Goal: Communication & Community: Ask a question

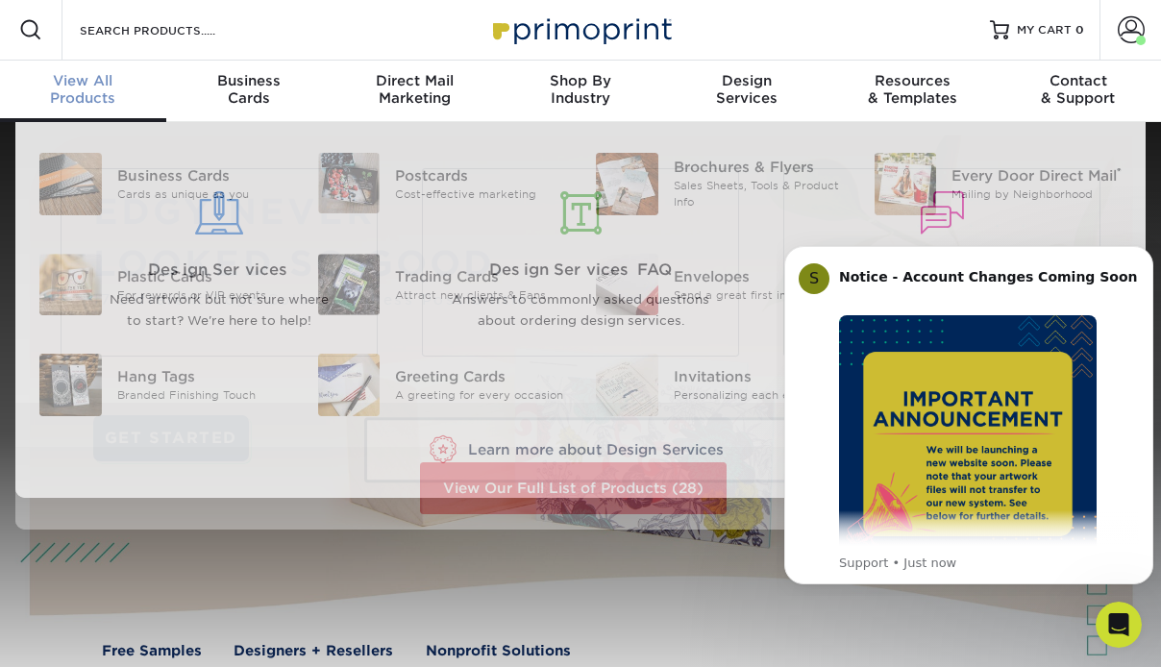
scroll to position [2, 0]
click at [81, 89] on div "View All Products" at bounding box center [83, 88] width 166 height 35
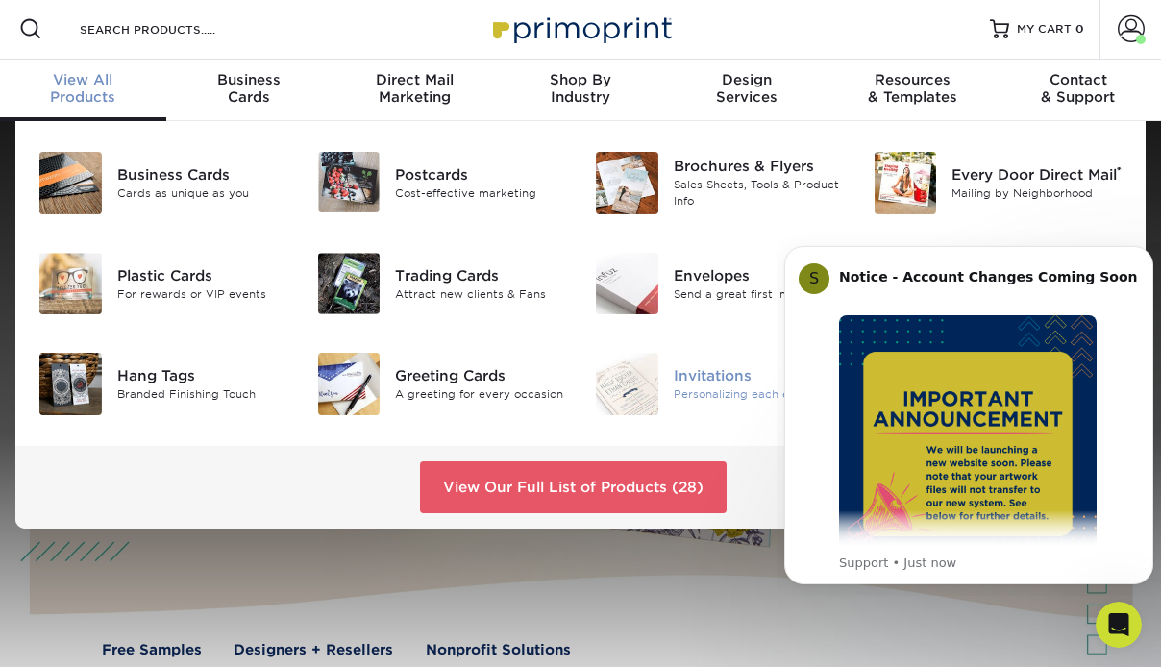
click at [700, 372] on div "Invitations" at bounding box center [758, 375] width 171 height 21
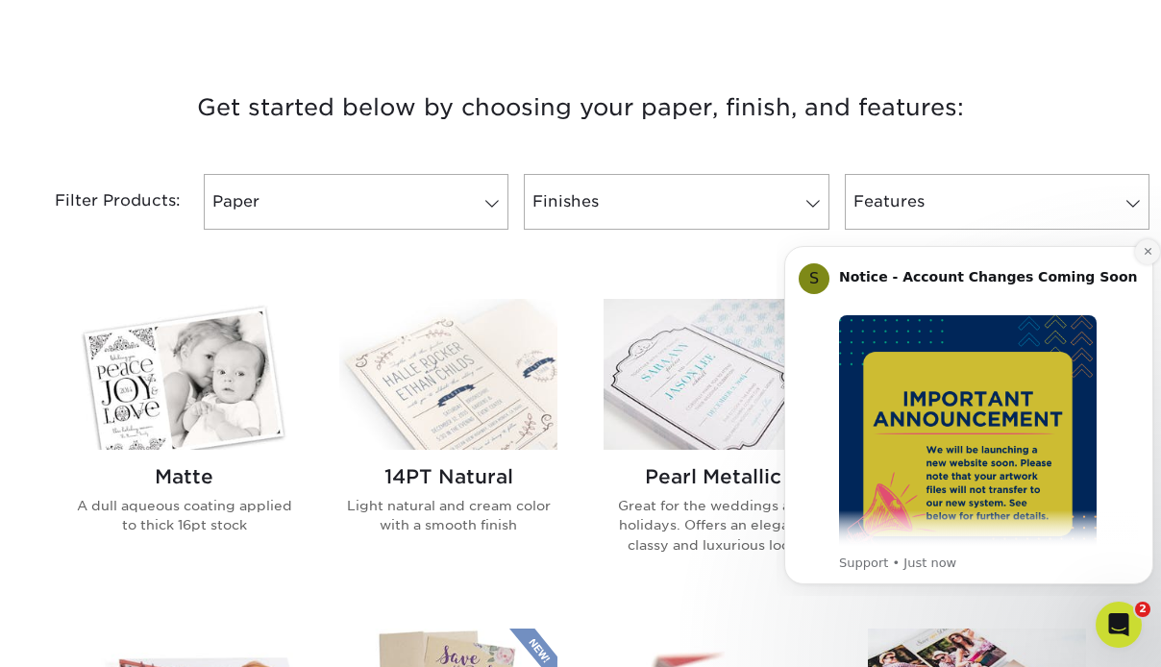
click at [1144, 255] on icon "Dismiss notification" at bounding box center [1146, 251] width 7 height 7
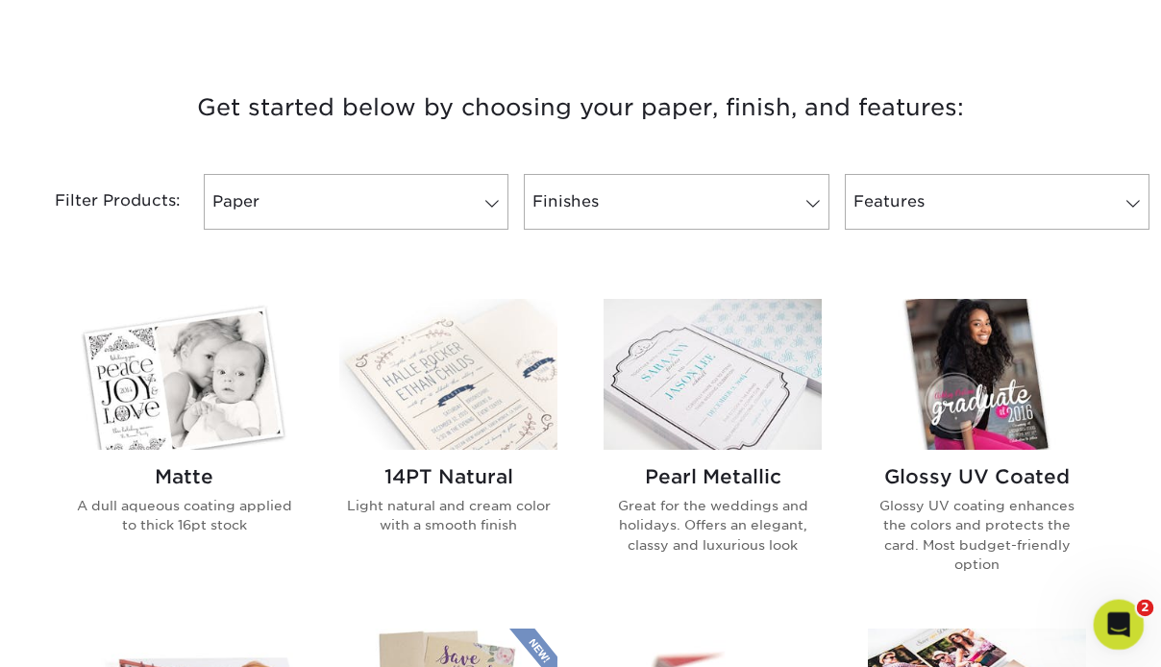
click at [1126, 633] on div "Open Intercom Messenger" at bounding box center [1115, 621] width 63 height 63
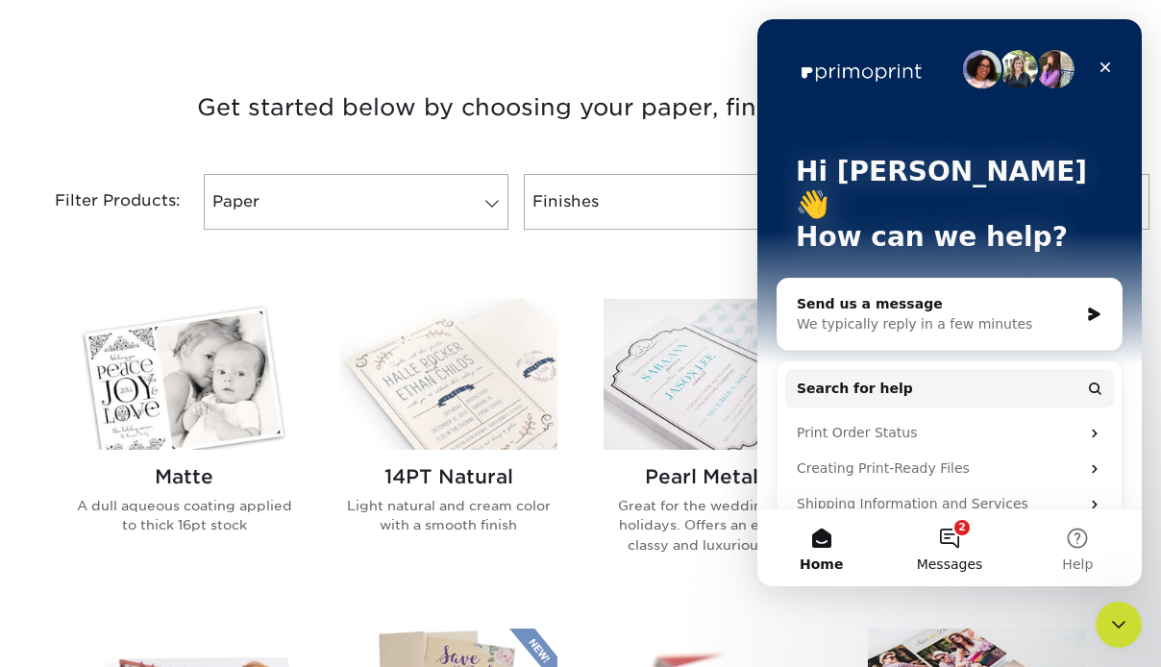
click at [957, 533] on button "2 Messages" at bounding box center [949, 547] width 128 height 77
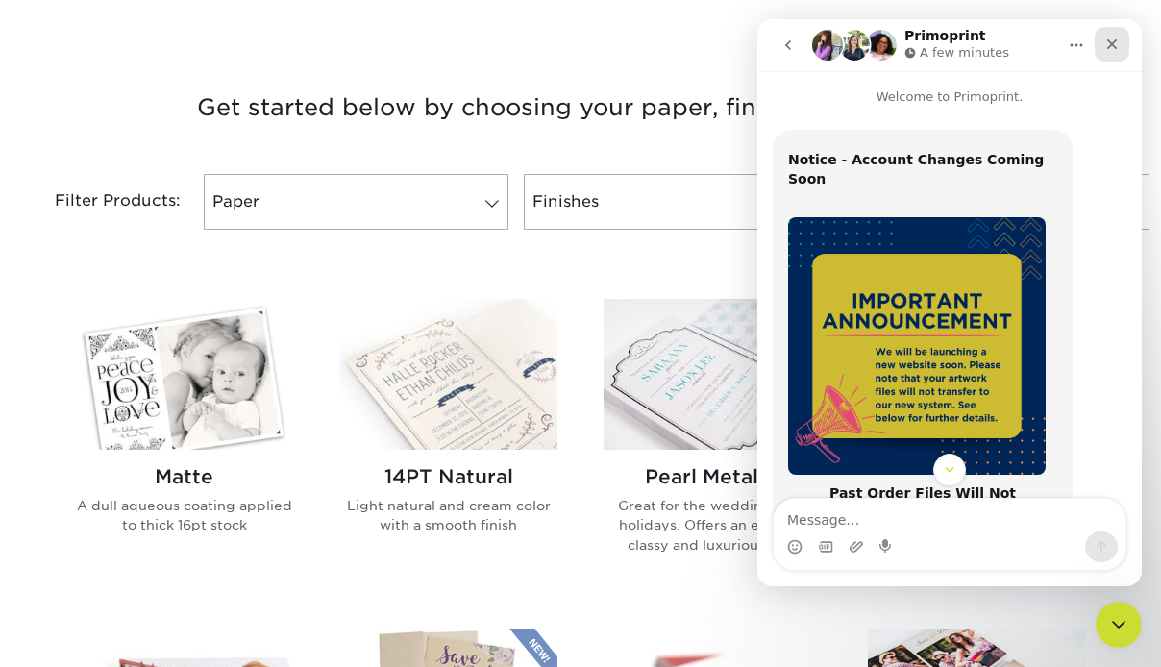
click at [1111, 38] on icon "Close" at bounding box center [1111, 44] width 15 height 15
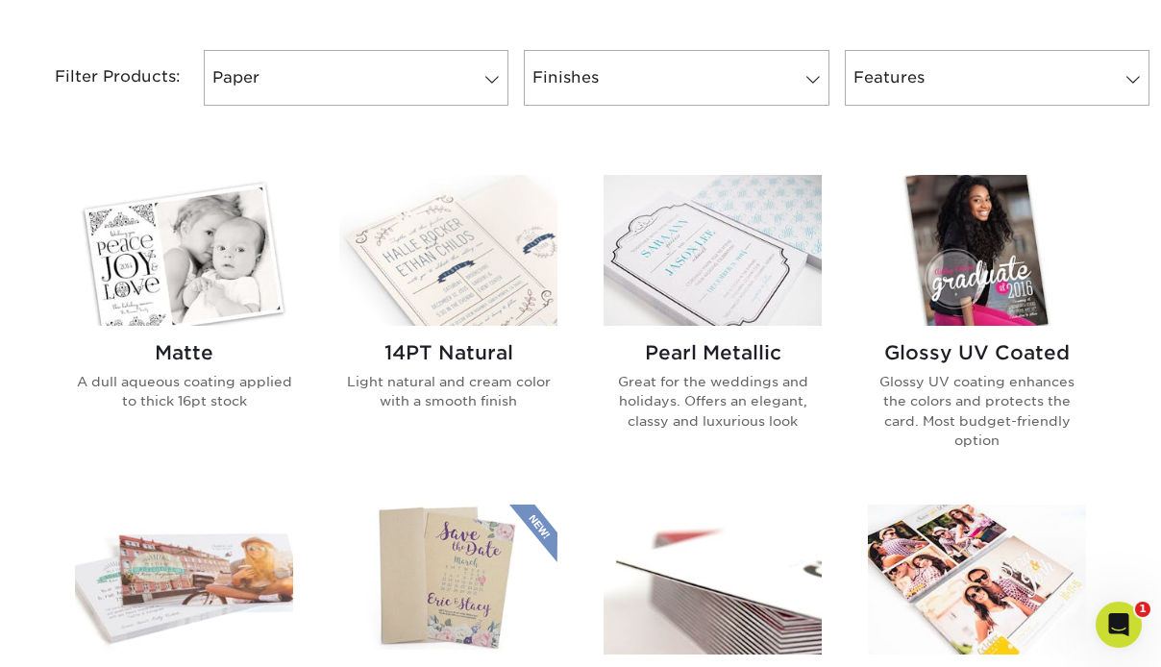
scroll to position [769, 0]
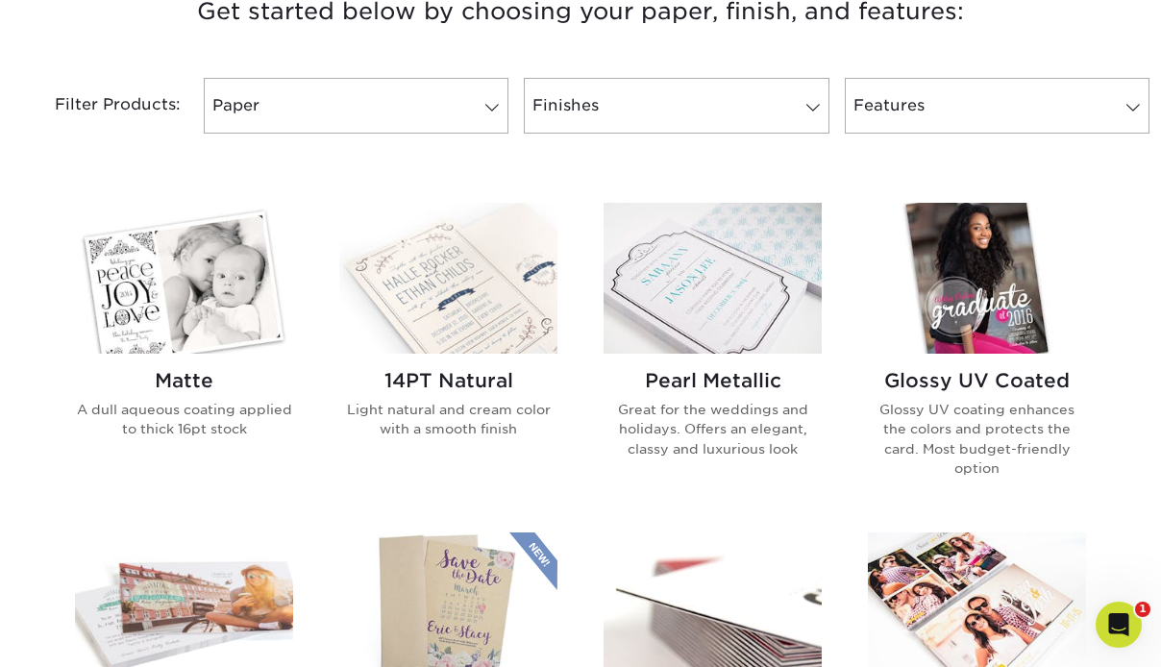
click at [196, 405] on p "A dull aqueous coating applied to thick 16pt stock" at bounding box center [184, 419] width 218 height 39
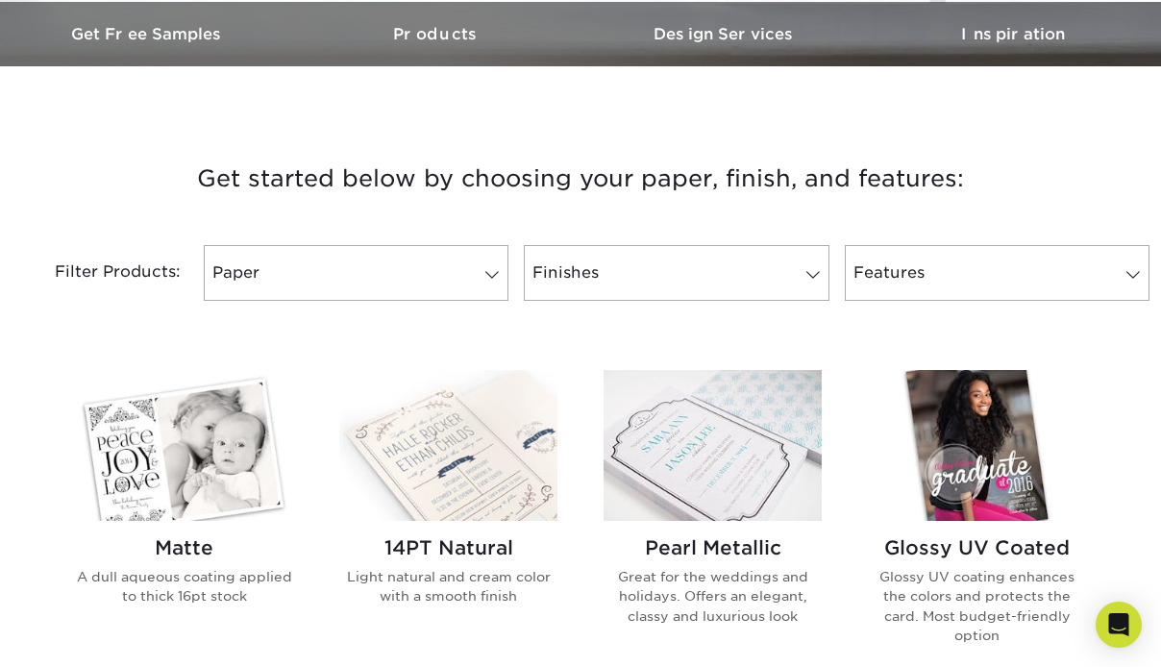
scroll to position [769, 0]
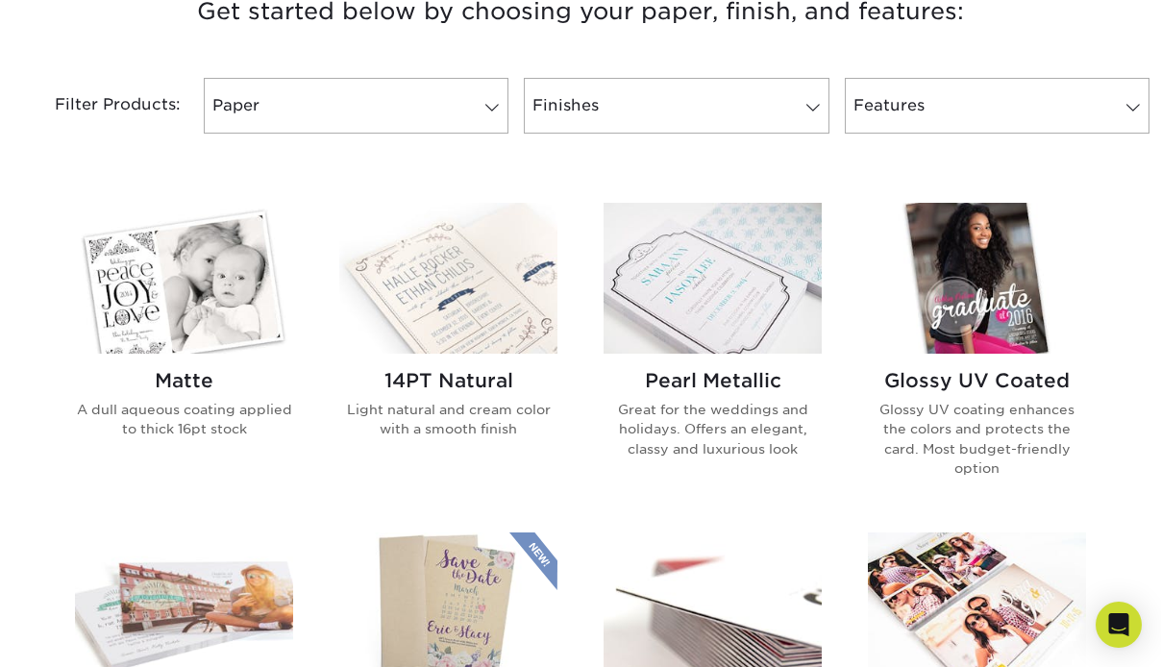
click at [196, 383] on h2 "Matte" at bounding box center [184, 380] width 218 height 23
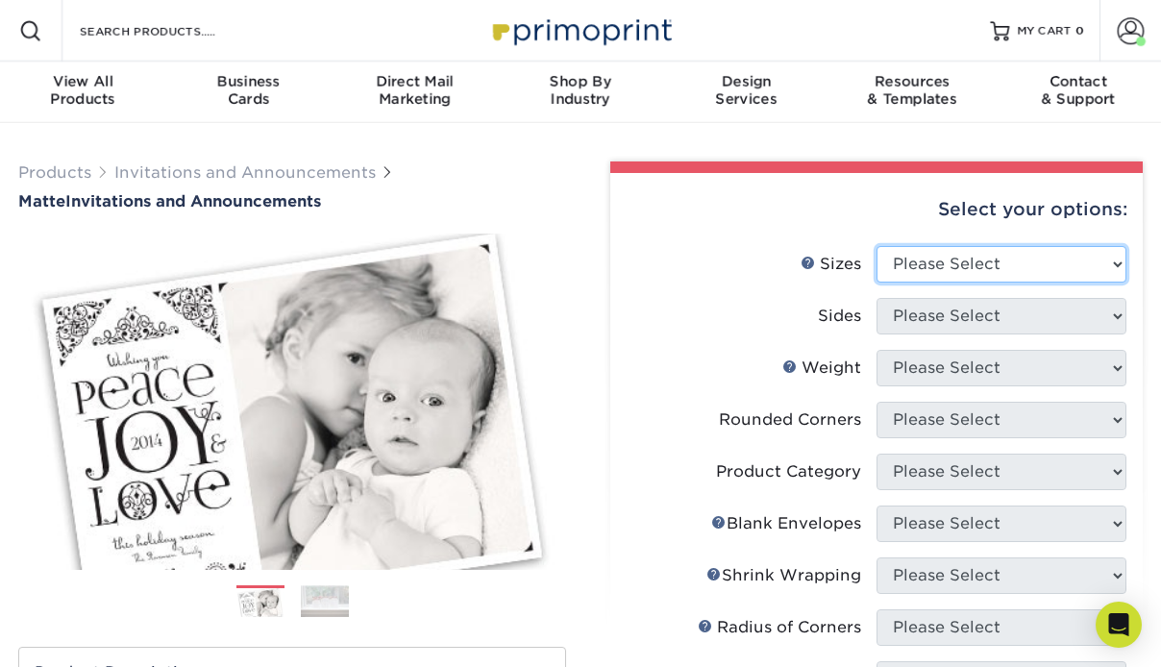
click at [1005, 257] on select "Please Select 4.25" x 5.5" 4.25" x 6" 5" x 7" 5.5" x 8.5" 6" x 6"" at bounding box center [1001, 264] width 250 height 37
select select "4.25x6.00"
click at [876, 246] on select "Please Select 4.25" x 5.5" 4.25" x 6" 5" x 7" 5.5" x 8.5" 6" x 6"" at bounding box center [1001, 264] width 250 height 37
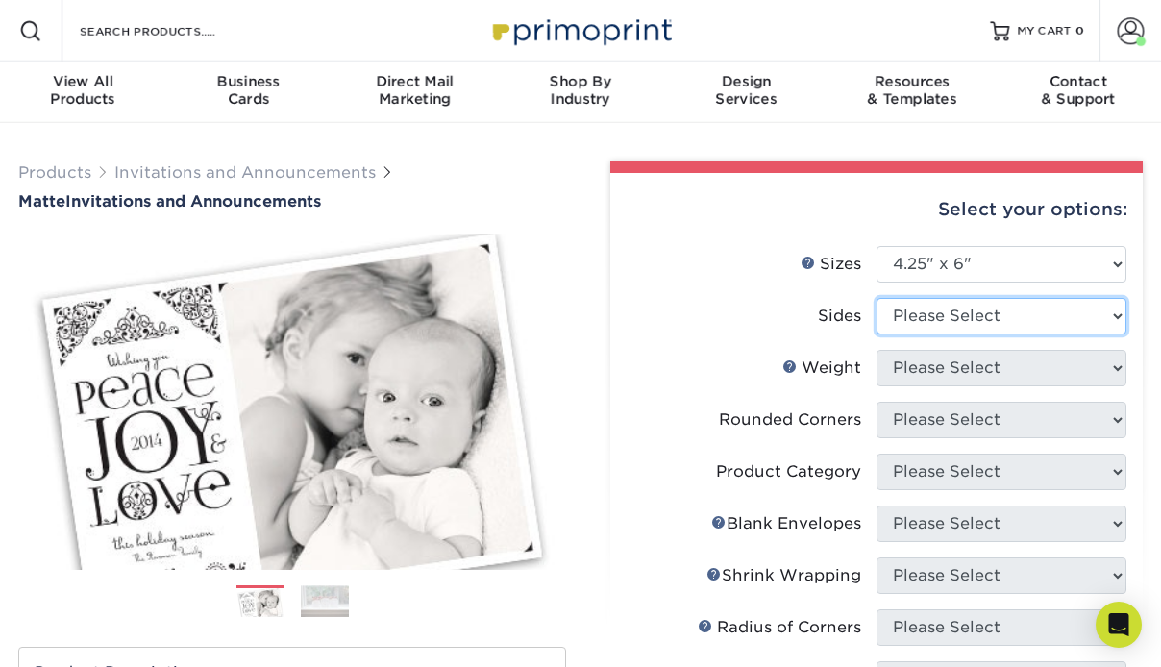
click at [1003, 313] on select "Please Select Print Both Sides Print Front Only" at bounding box center [1001, 316] width 250 height 37
select select "13abbda7-1d64-4f25-8bb2-c179b224825d"
click at [876, 298] on select "Please Select Print Both Sides Print Front Only" at bounding box center [1001, 316] width 250 height 37
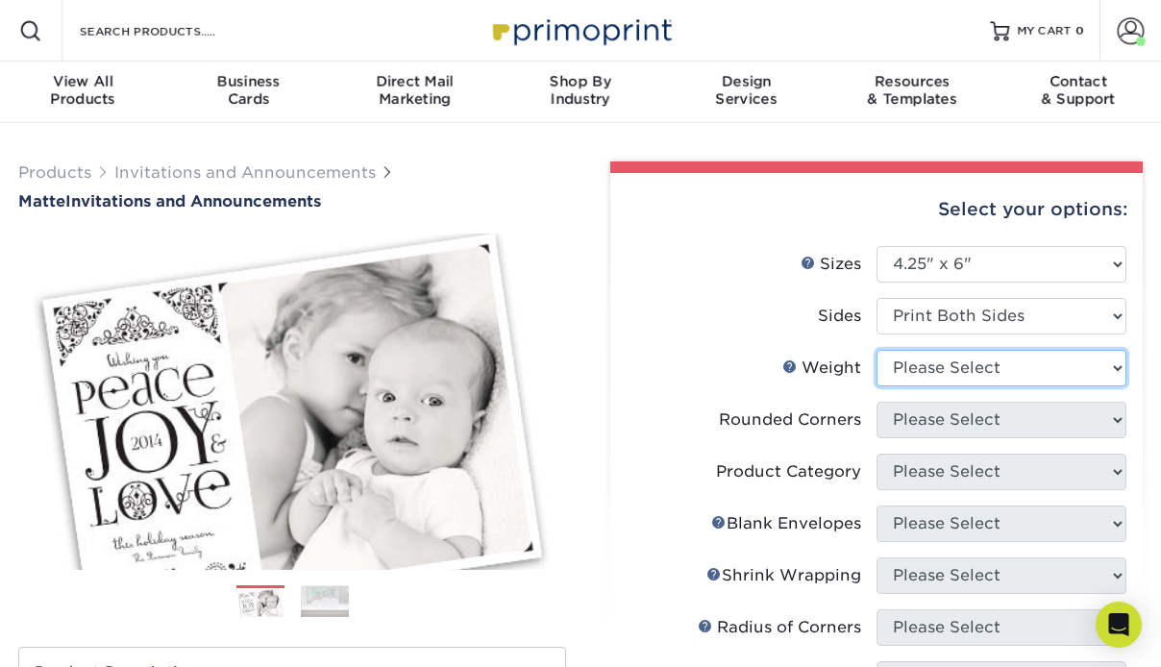
click at [1024, 367] on select "Please Select 16PT" at bounding box center [1001, 368] width 250 height 37
select select "16PT"
click at [876, 350] on select "Please Select 16PT" at bounding box center [1001, 368] width 250 height 37
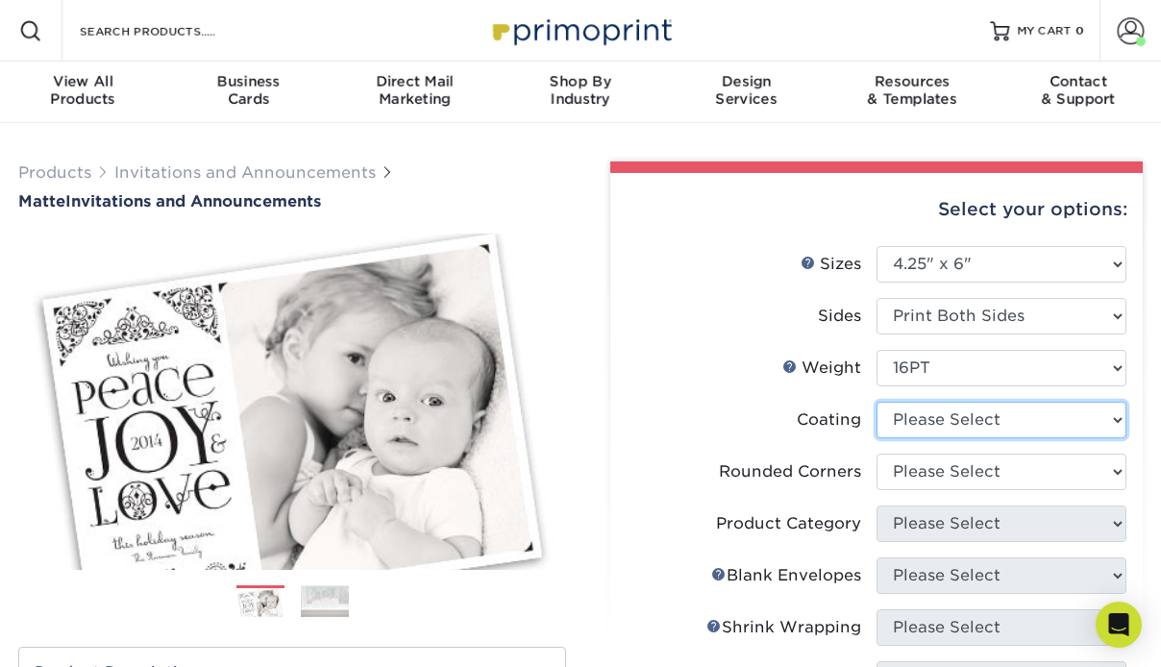
click at [972, 418] on select at bounding box center [1001, 420] width 250 height 37
select select "121bb7b5-3b4d-429f-bd8d-bbf80e953313"
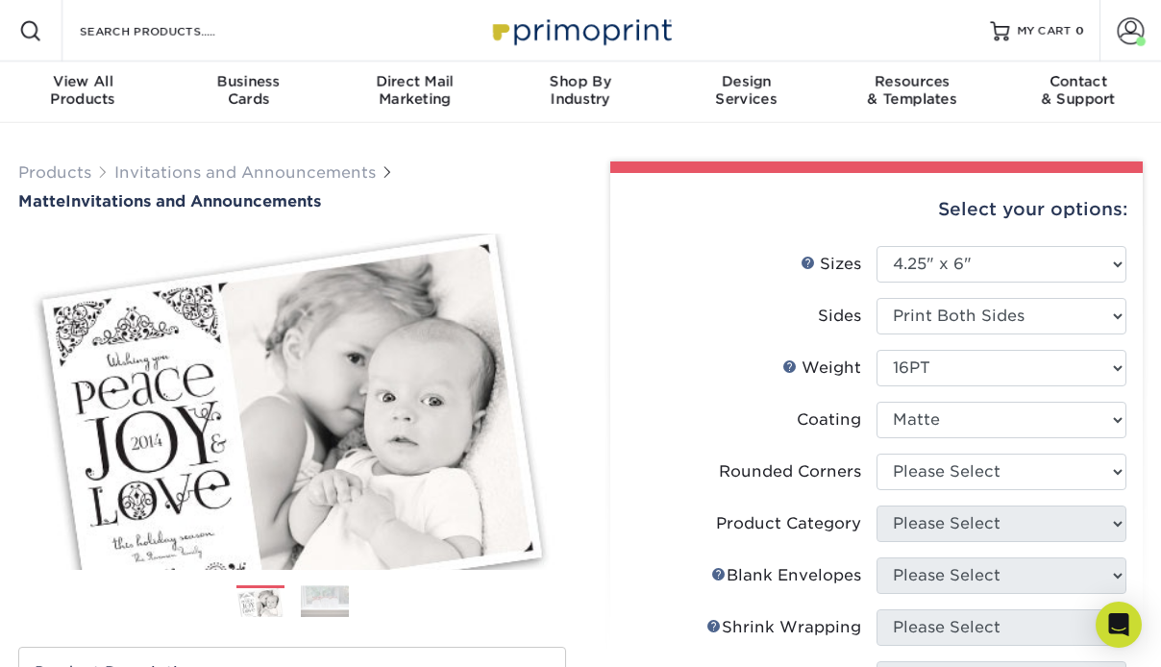
click at [876, 402] on select at bounding box center [1001, 420] width 250 height 37
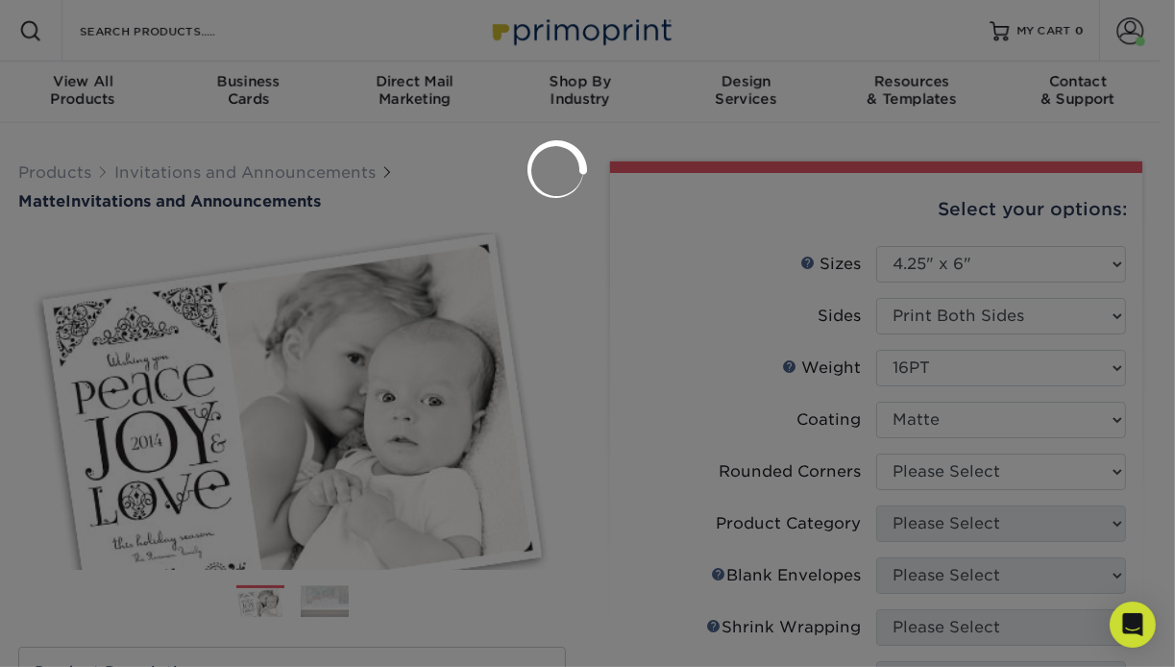
click at [971, 472] on div at bounding box center [587, 333] width 1175 height 667
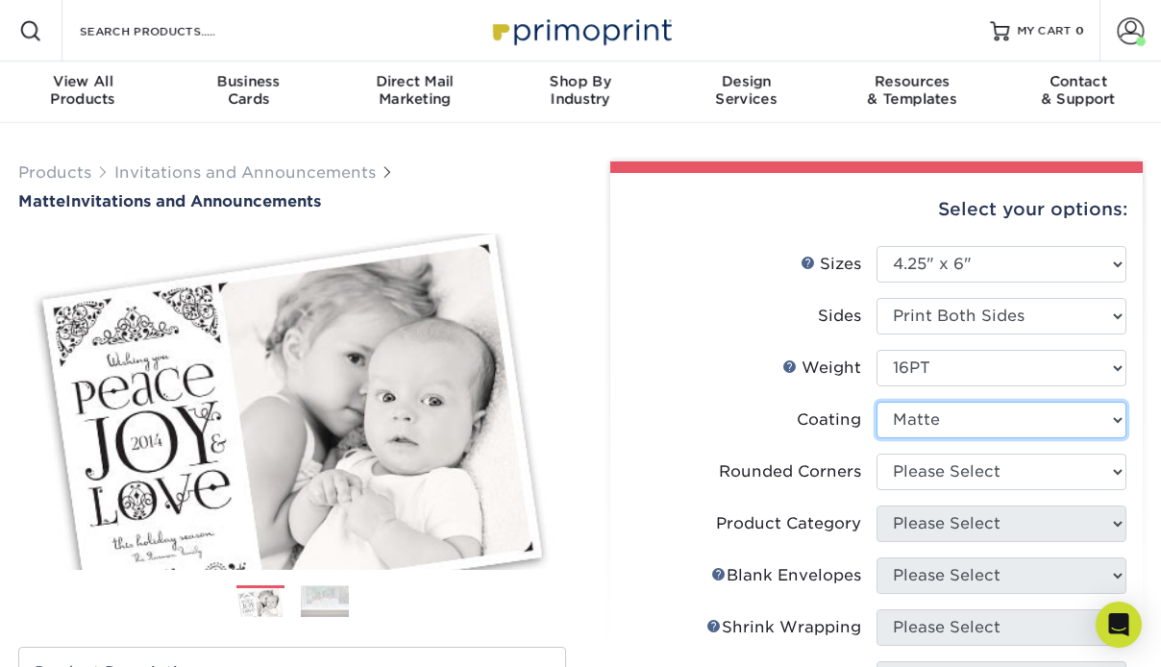
click at [959, 428] on select at bounding box center [1001, 420] width 250 height 37
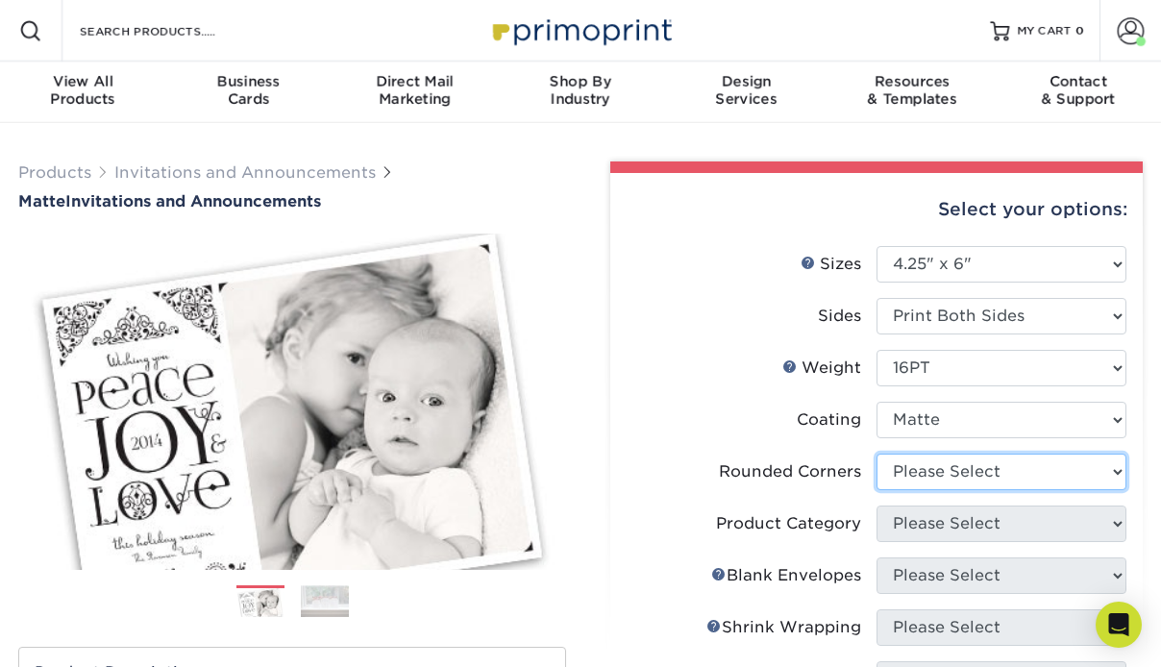
click at [979, 460] on select "Please Select Yes - Round 4 Corners No" at bounding box center [1001, 471] width 250 height 37
select select "0"
click at [876, 453] on select "Please Select Yes - Round 4 Corners No" at bounding box center [1001, 471] width 250 height 37
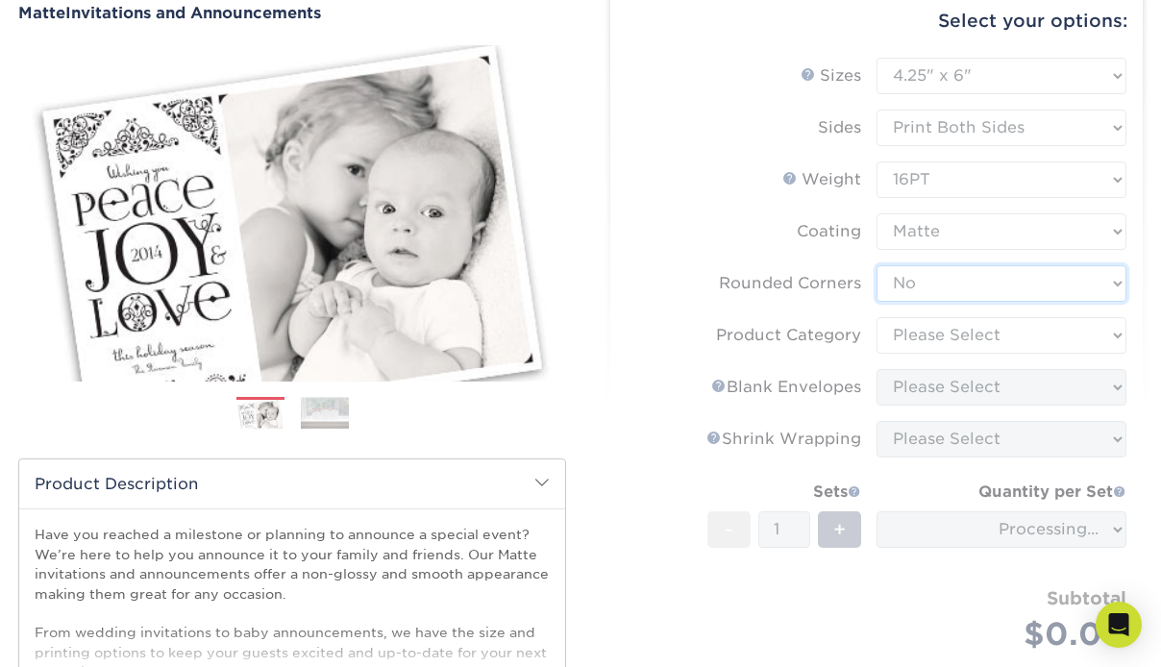
scroll to position [192, 0]
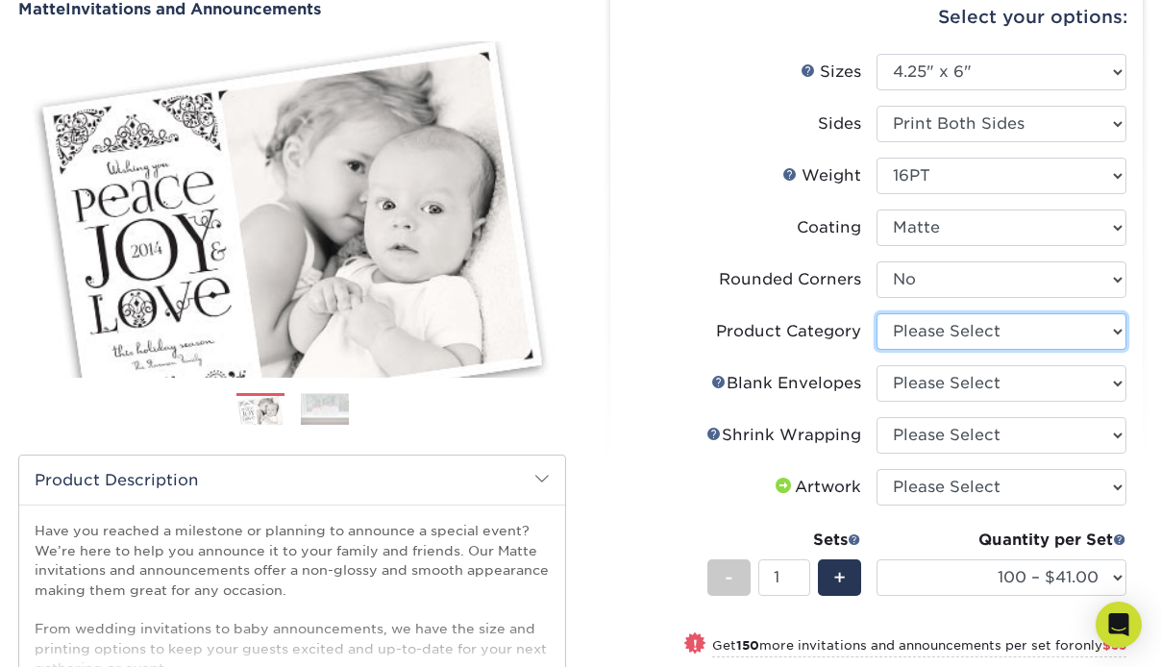
click at [988, 330] on select "Please Select Announcement Cards" at bounding box center [1001, 331] width 250 height 37
select select "afc43903-b91d-4869-9f05-9fa1eb7dcbea"
click at [876, 313] on select "Please Select Announcement Cards" at bounding box center [1001, 331] width 250 height 37
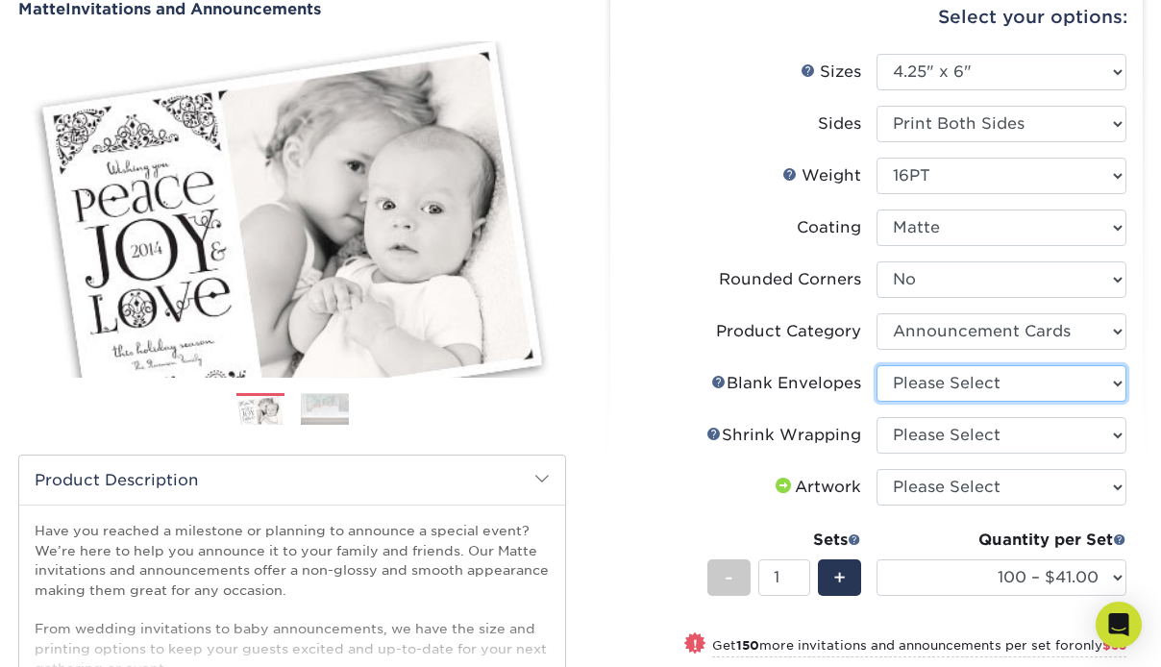
click at [985, 386] on select "Please Select No Blank Envelopes Yes 100 Envelopes A6 Yes 250 Envelopes A6 Yes …" at bounding box center [1001, 383] width 250 height 37
select select "9f137334-7cf0-4a73-8a74-a4df662606ea"
click at [876, 365] on select "Please Select No Blank Envelopes Yes 100 Envelopes A6 Yes 250 Envelopes A6 Yes …" at bounding box center [1001, 383] width 250 height 37
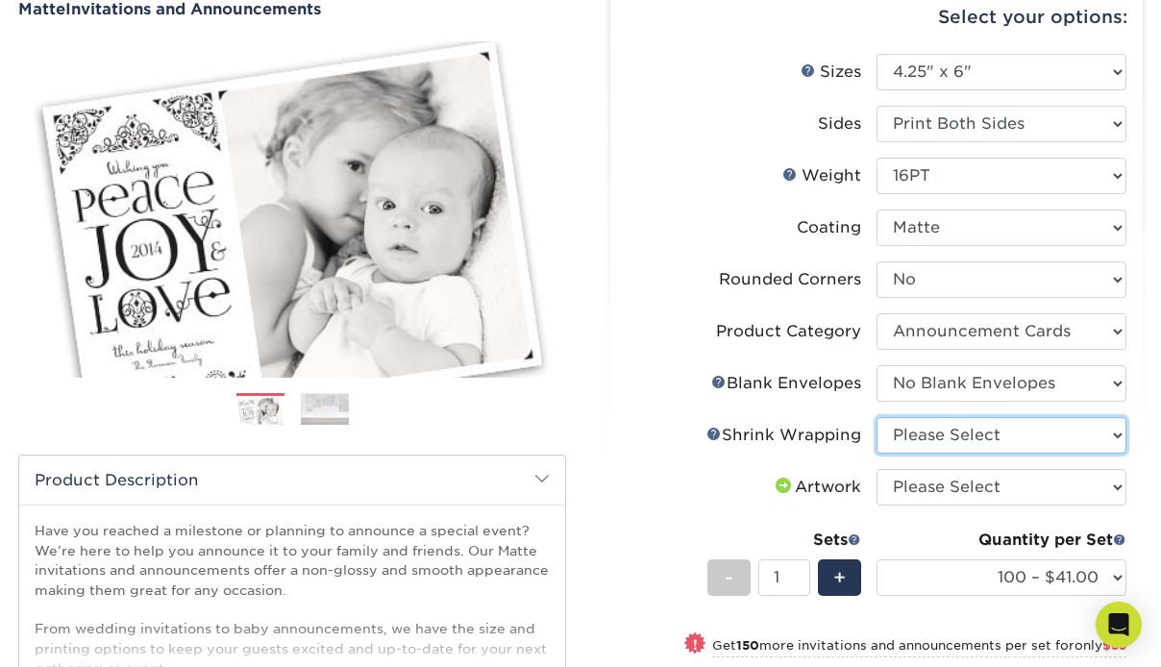
click at [989, 433] on select "Please Select No Shrink Wrapping Shrink Wrap 100 Per Package Shrink Wrap 50 Per…" at bounding box center [1001, 435] width 250 height 37
select select "c8749376-e7da-41d0-b3dc-647faf84d907"
click at [876, 417] on select "Please Select No Shrink Wrapping Shrink Wrap 100 Per Package Shrink Wrap 50 Per…" at bounding box center [1001, 435] width 250 height 37
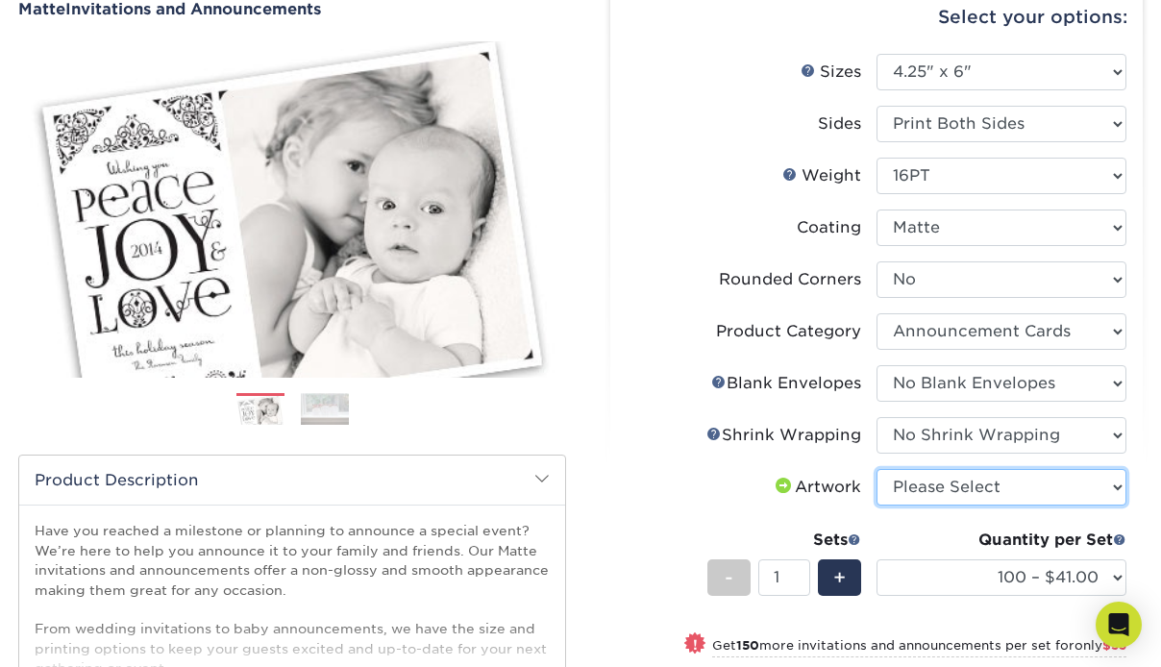
click at [1002, 485] on select "Please Select I will upload files I need a design - $100" at bounding box center [1001, 487] width 250 height 37
select select "upload"
click at [876, 469] on select "Please Select I will upload files I need a design - $100" at bounding box center [1001, 487] width 250 height 37
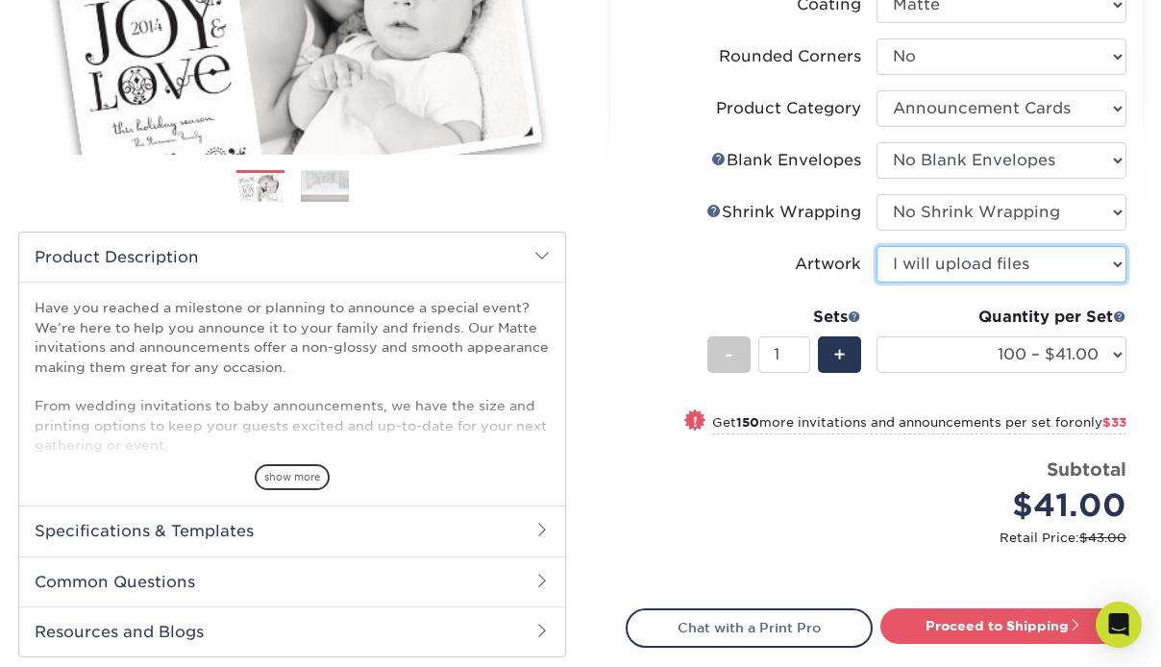
scroll to position [480, 0]
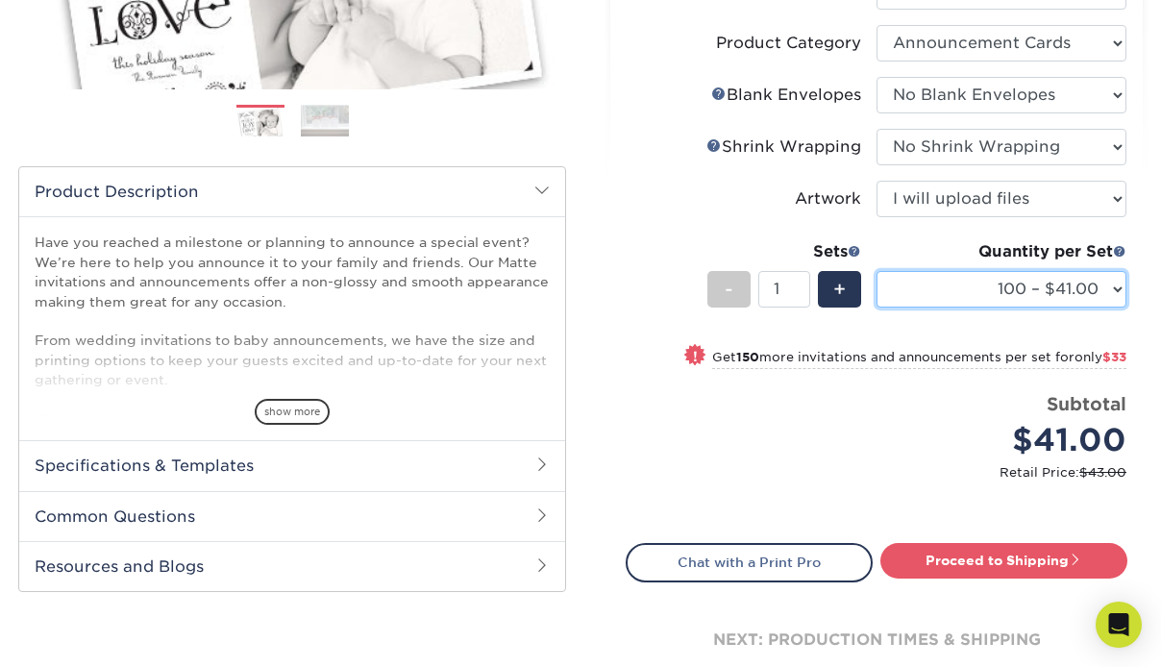
click at [1119, 294] on select "100 – $41.00 250 – $74.00 500 – $89.00 1000 – $100.00 2500 – $223.00 5000 – $33…" at bounding box center [1001, 289] width 250 height 37
select select "1000 – $100.00"
click at [876, 271] on select "100 – $41.00 250 – $74.00 500 – $89.00 1000 – $100.00 2500 – $223.00 5000 – $33…" at bounding box center [1001, 289] width 250 height 37
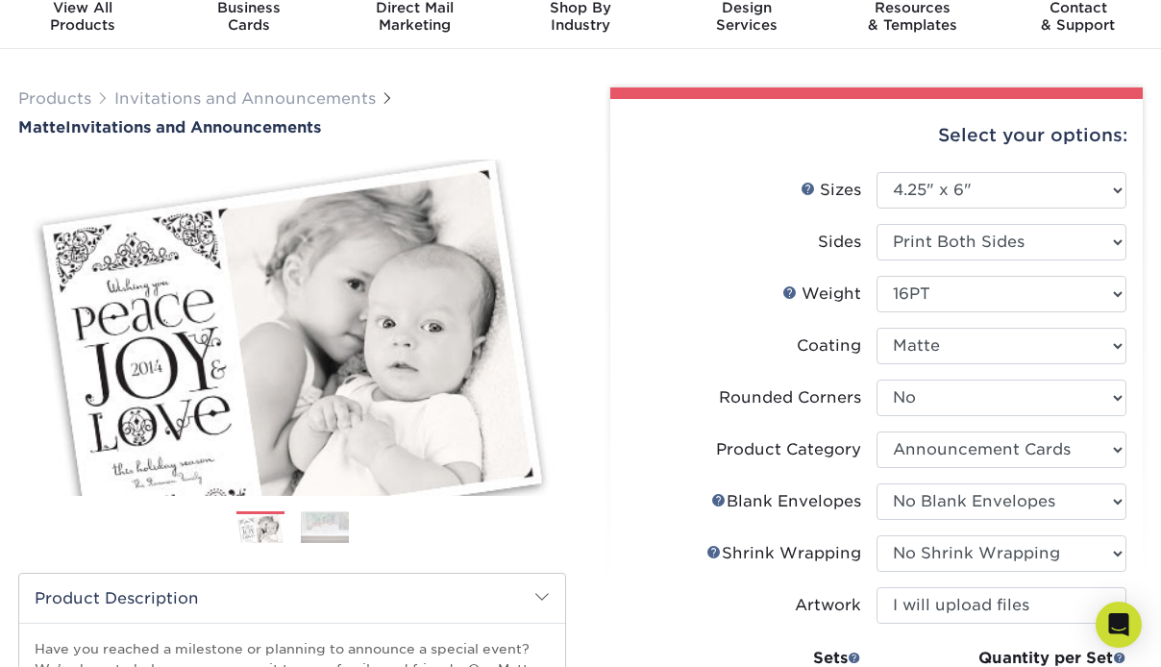
scroll to position [192, 0]
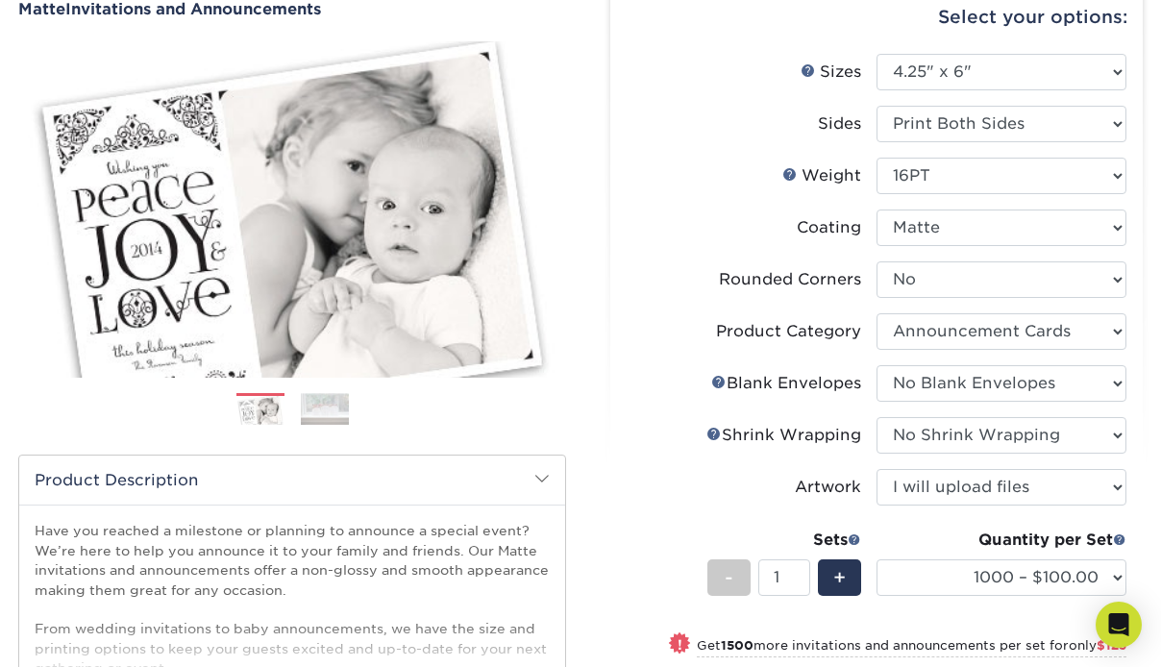
click at [326, 416] on img at bounding box center [325, 409] width 48 height 32
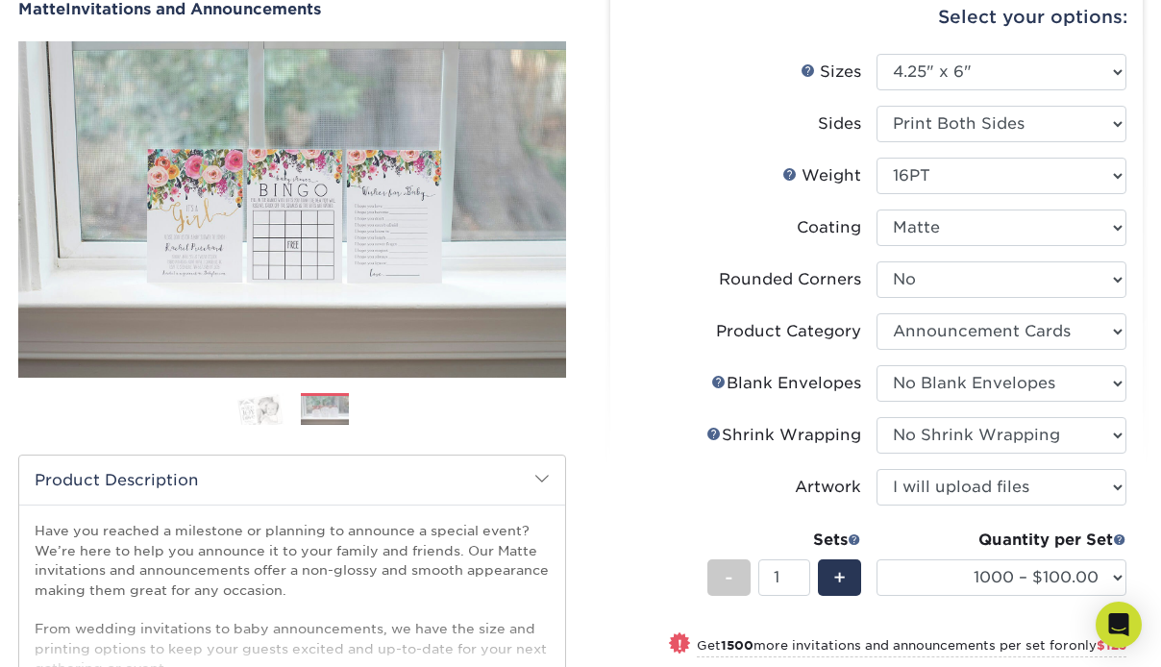
click at [262, 409] on img at bounding box center [260, 409] width 48 height 33
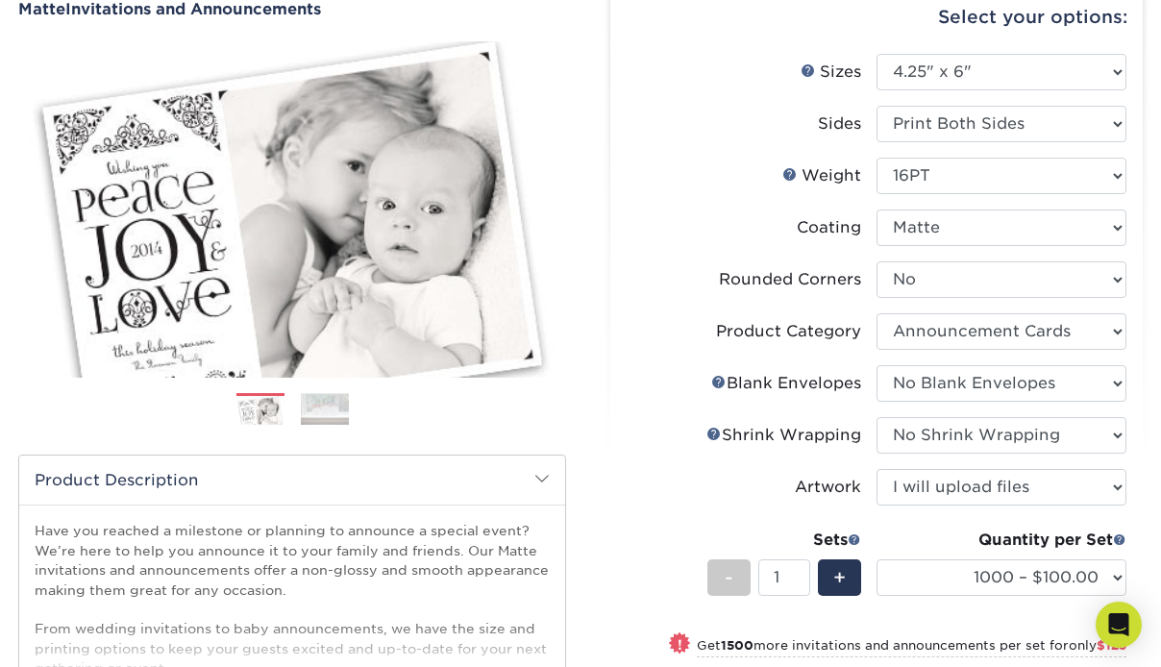
click at [332, 402] on img at bounding box center [325, 409] width 48 height 32
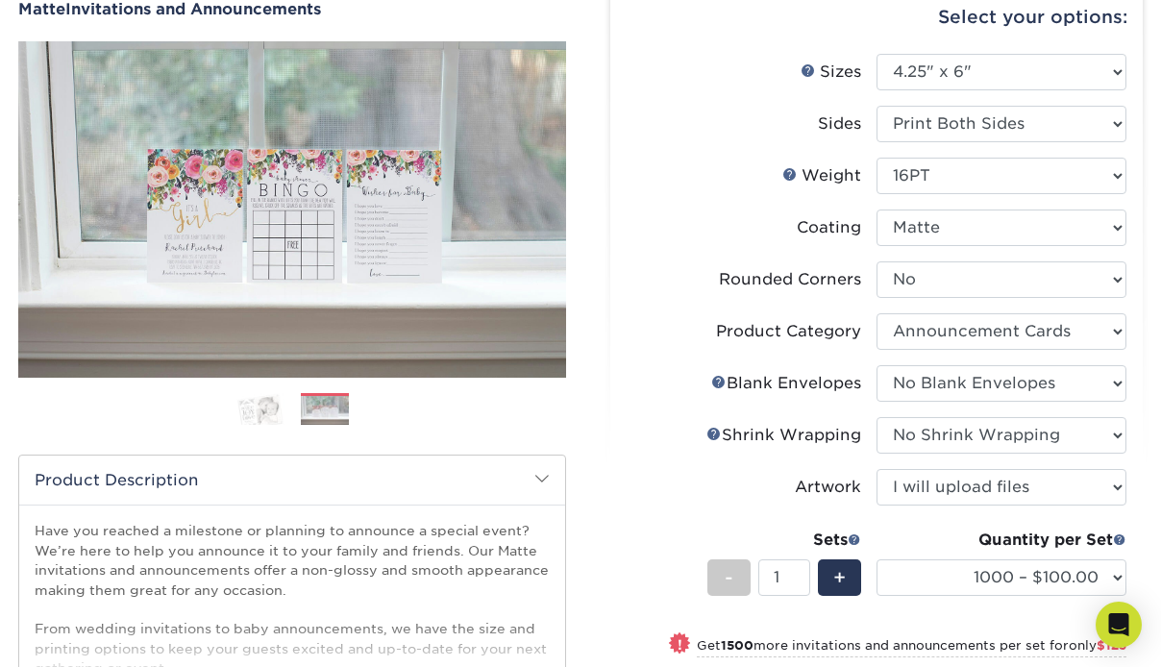
drag, startPoint x: 269, startPoint y: 412, endPoint x: 332, endPoint y: 390, distance: 67.2
click at [269, 411] on img at bounding box center [260, 409] width 48 height 33
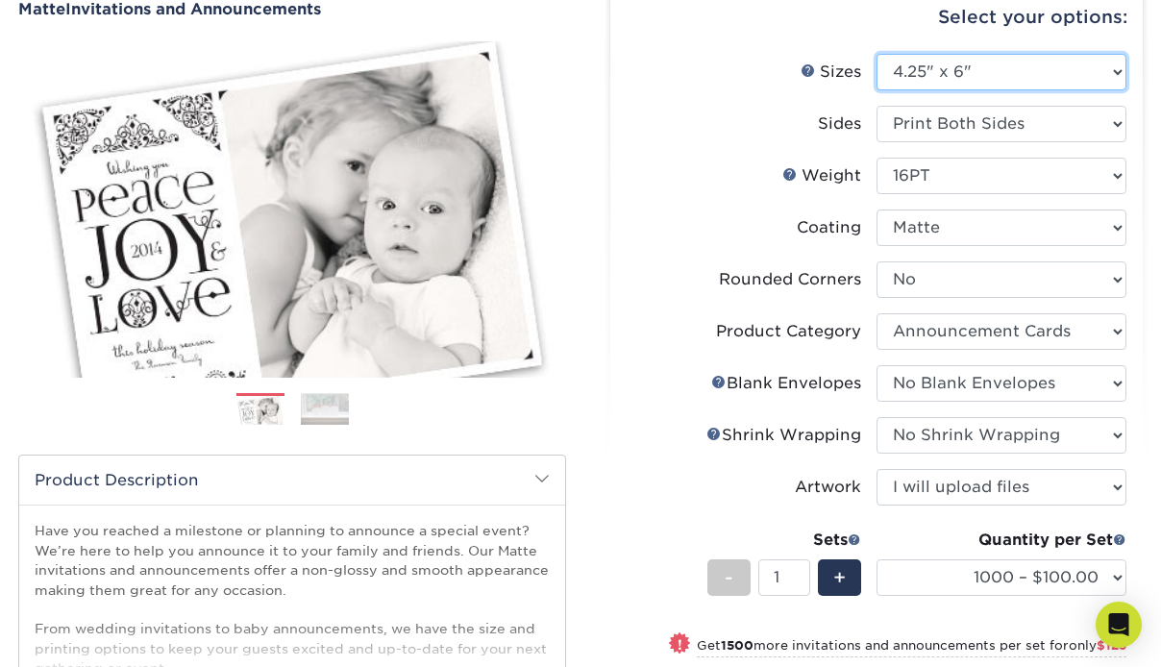
click at [1030, 71] on select "Please Select 4.25" x 5.5" 4.25" x 6" 5" x 7" 5.5" x 8.5" 6" x 6"" at bounding box center [1001, 72] width 250 height 37
select select "5.00x7.00"
click at [876, 54] on select "Please Select 4.25" x 5.5" 4.25" x 6" 5" x 7" 5.5" x 8.5" 6" x 6"" at bounding box center [1001, 72] width 250 height 37
select select "-1"
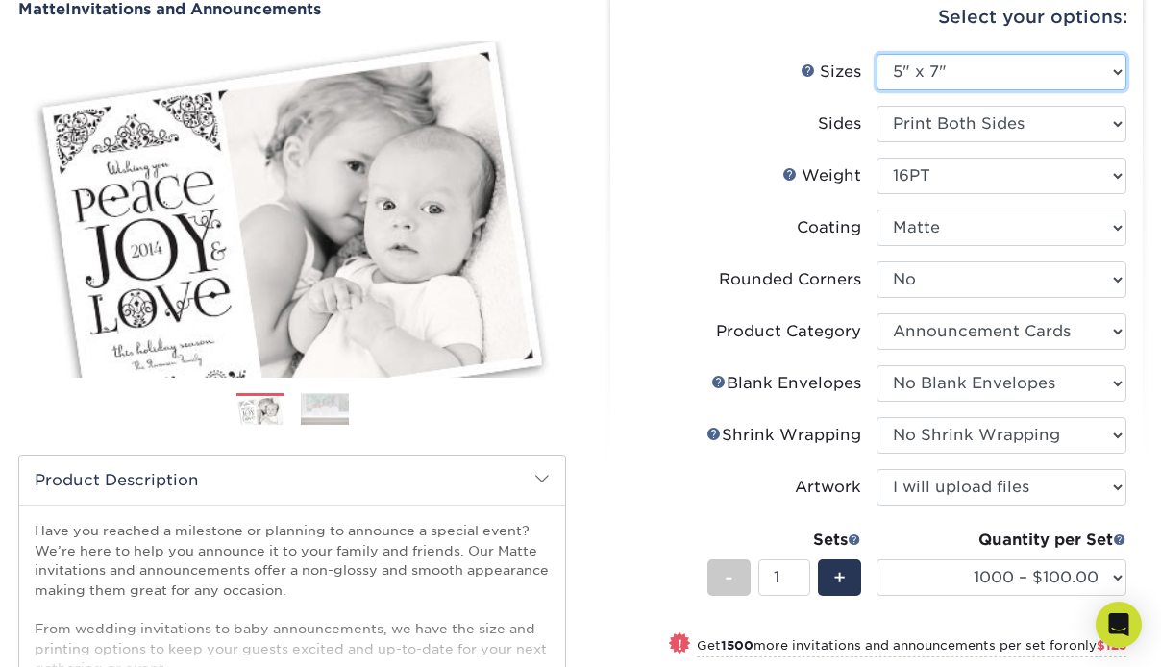
select select "-1"
select select
select select "-1"
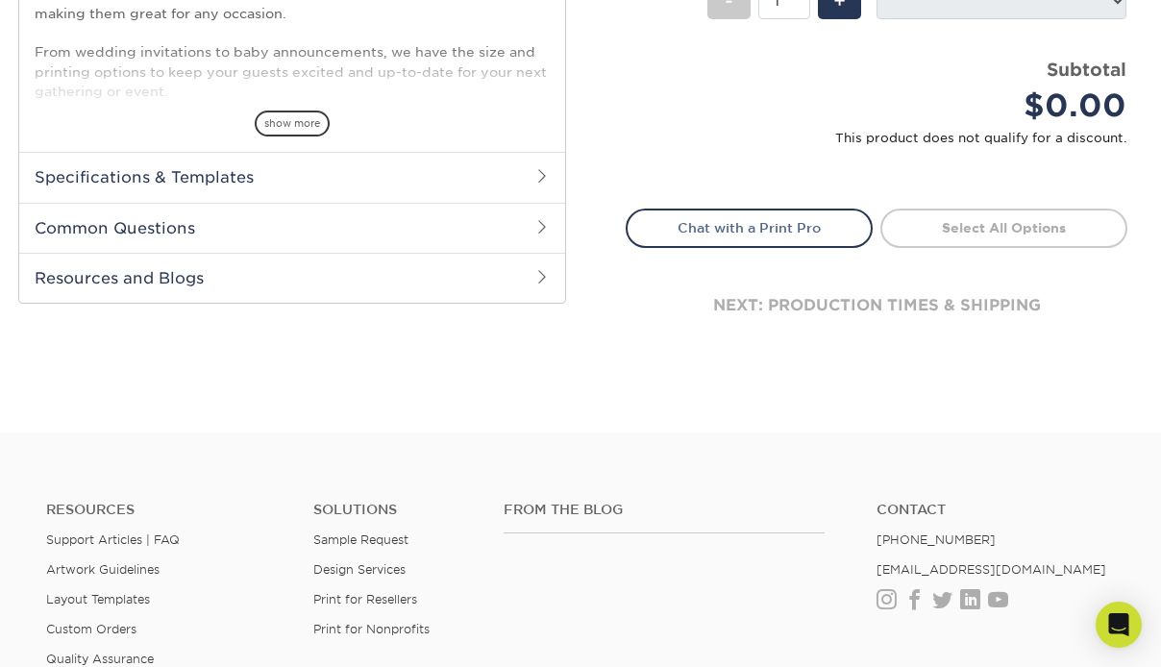
scroll to position [576, 0]
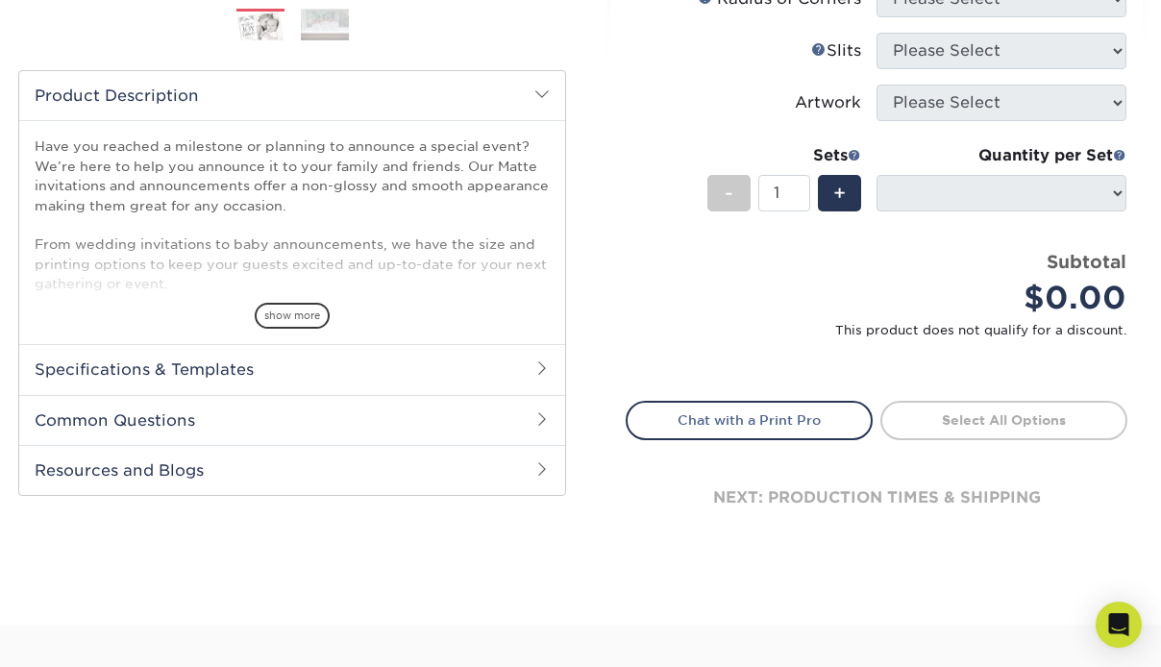
click at [290, 369] on h2 "Specifications & Templates" at bounding box center [292, 369] width 546 height 50
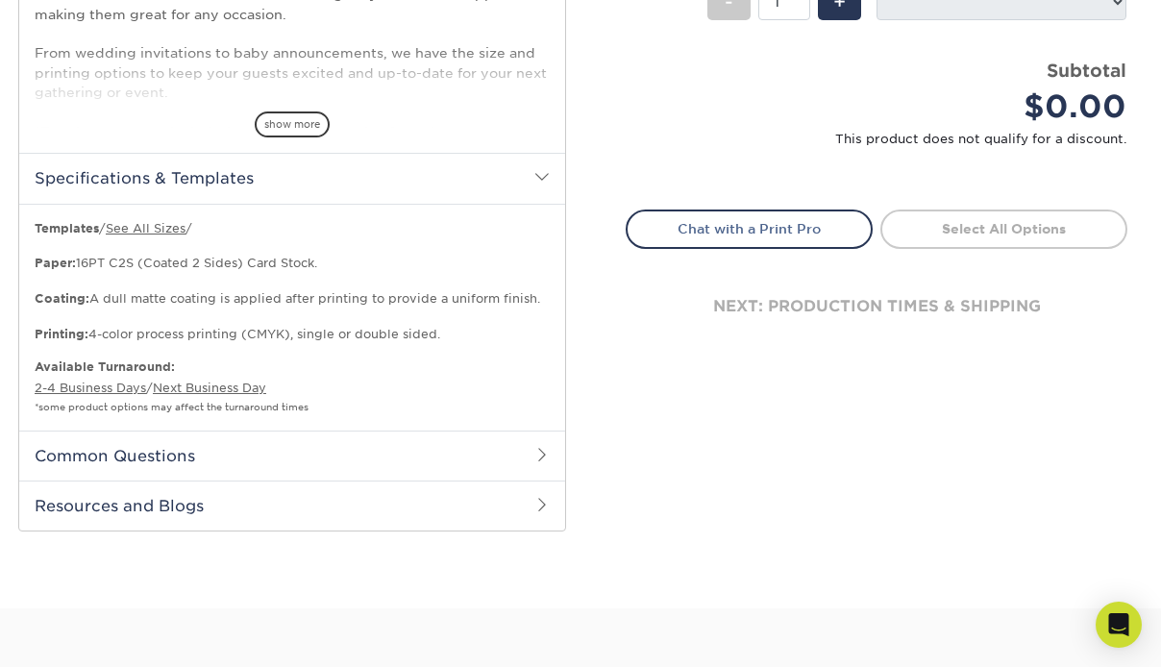
scroll to position [769, 0]
click at [497, 453] on h2 "Common Questions" at bounding box center [292, 454] width 546 height 50
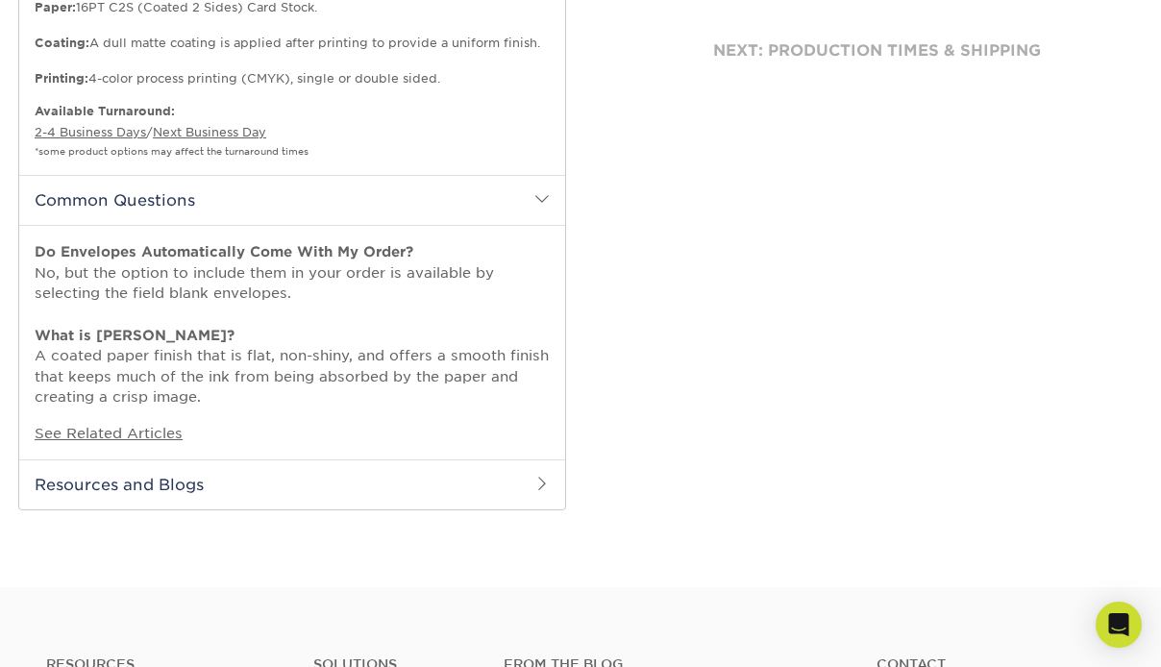
scroll to position [1057, 0]
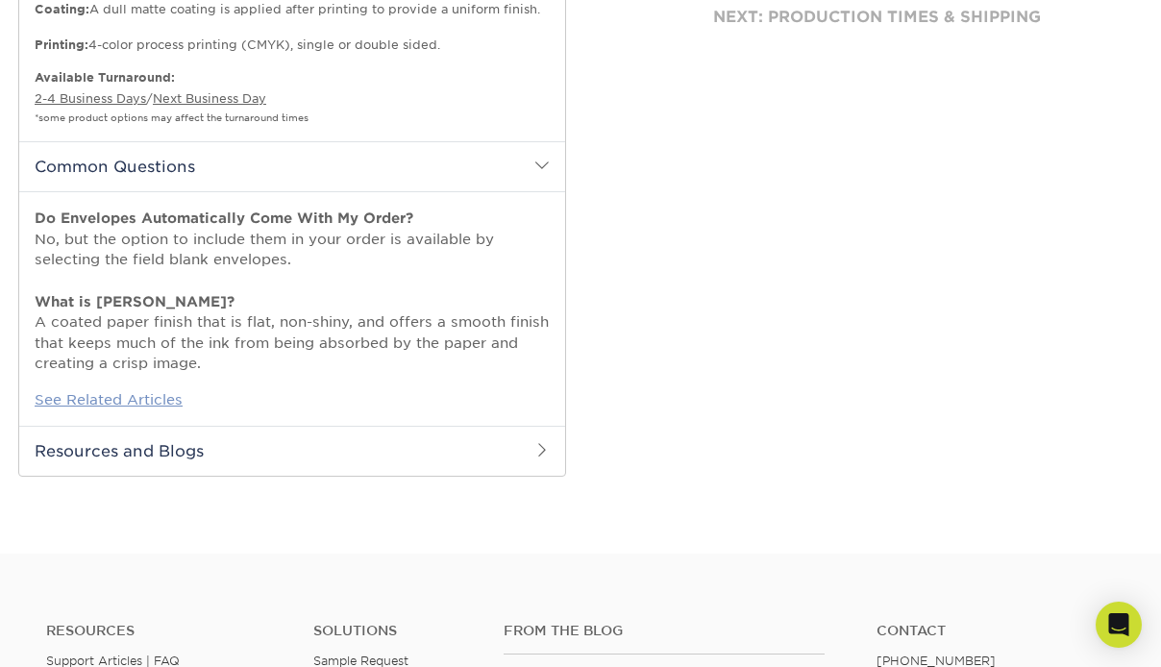
click at [142, 396] on link "See Related Articles" at bounding box center [109, 399] width 148 height 16
click at [553, 158] on h2 "Common Questions" at bounding box center [292, 166] width 546 height 50
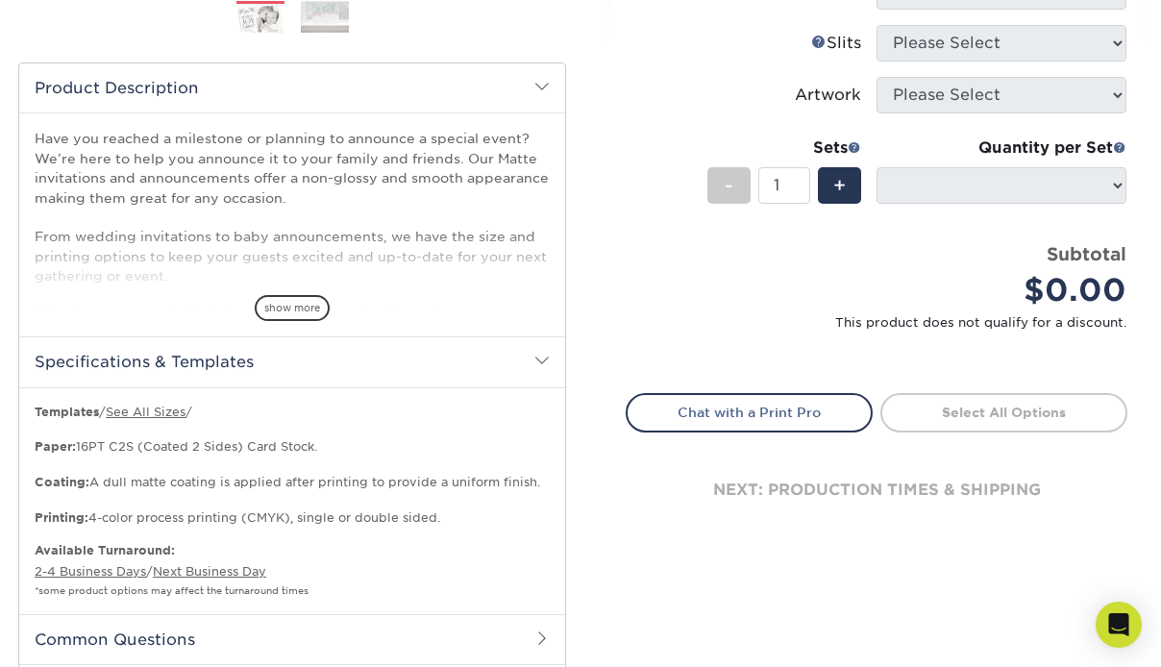
scroll to position [557, 0]
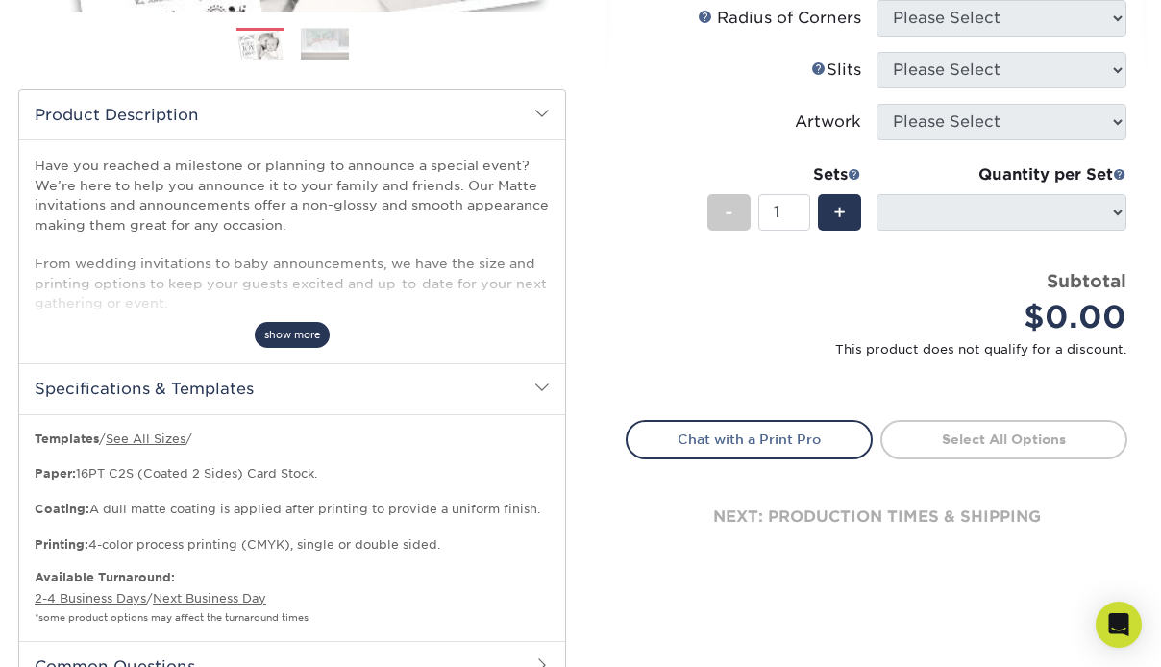
click at [295, 339] on span "show more" at bounding box center [292, 335] width 75 height 26
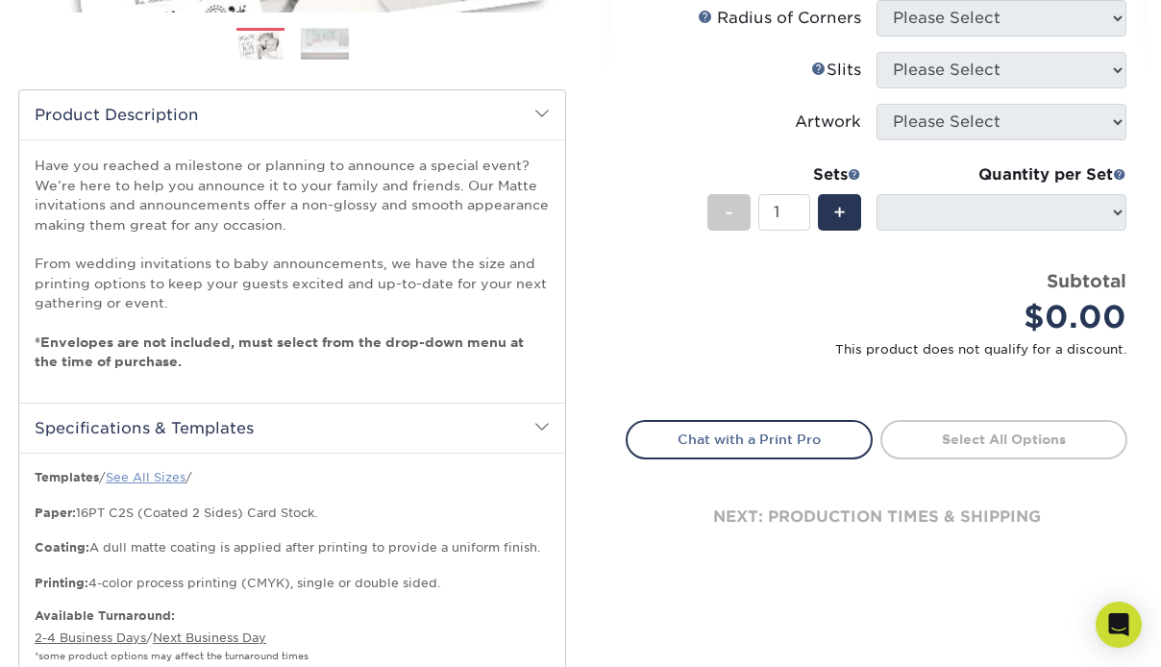
click at [148, 471] on link "See All Sizes" at bounding box center [146, 477] width 80 height 14
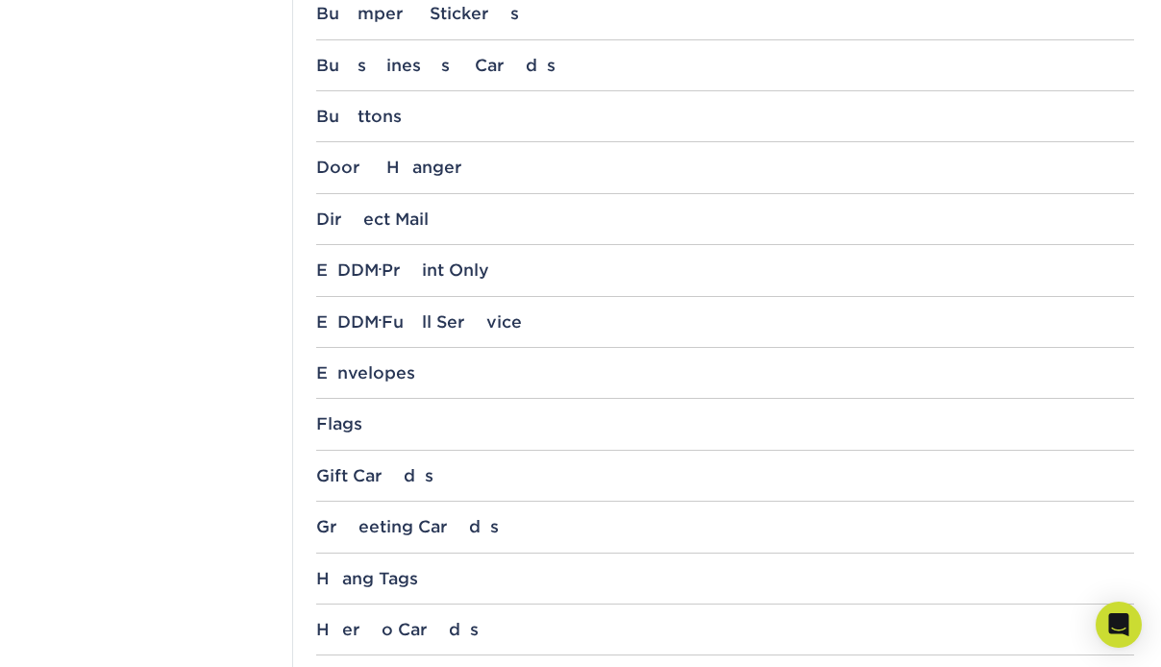
scroll to position [1140, 0]
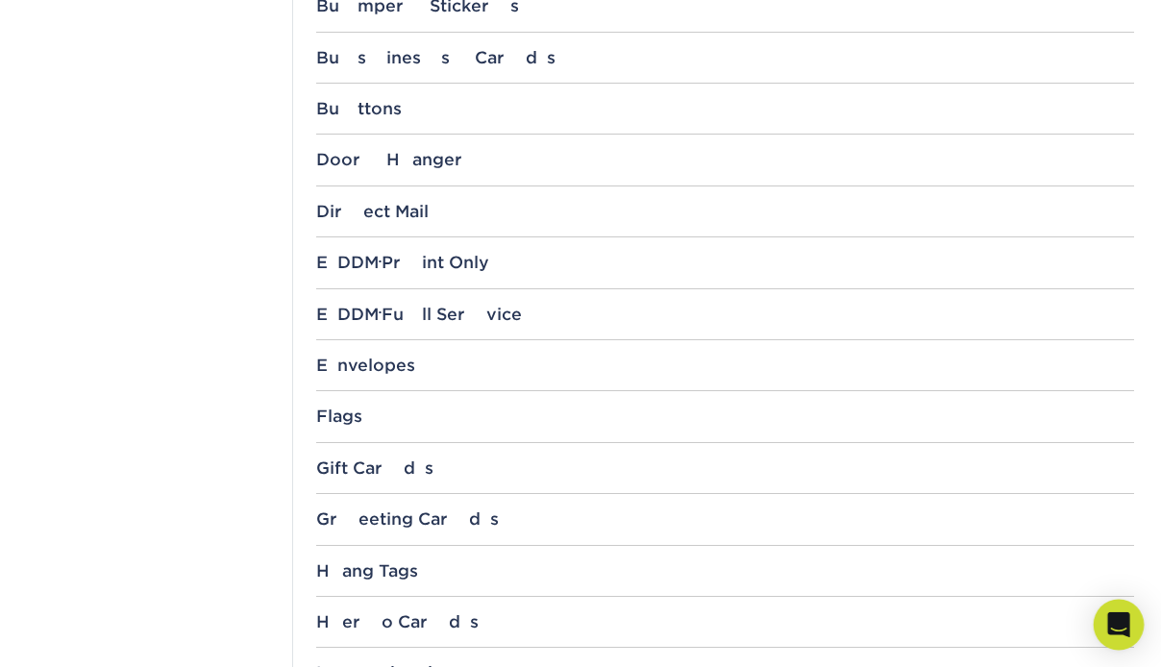
click at [1117, 634] on div "Open Intercom Messenger" at bounding box center [1118, 625] width 51 height 51
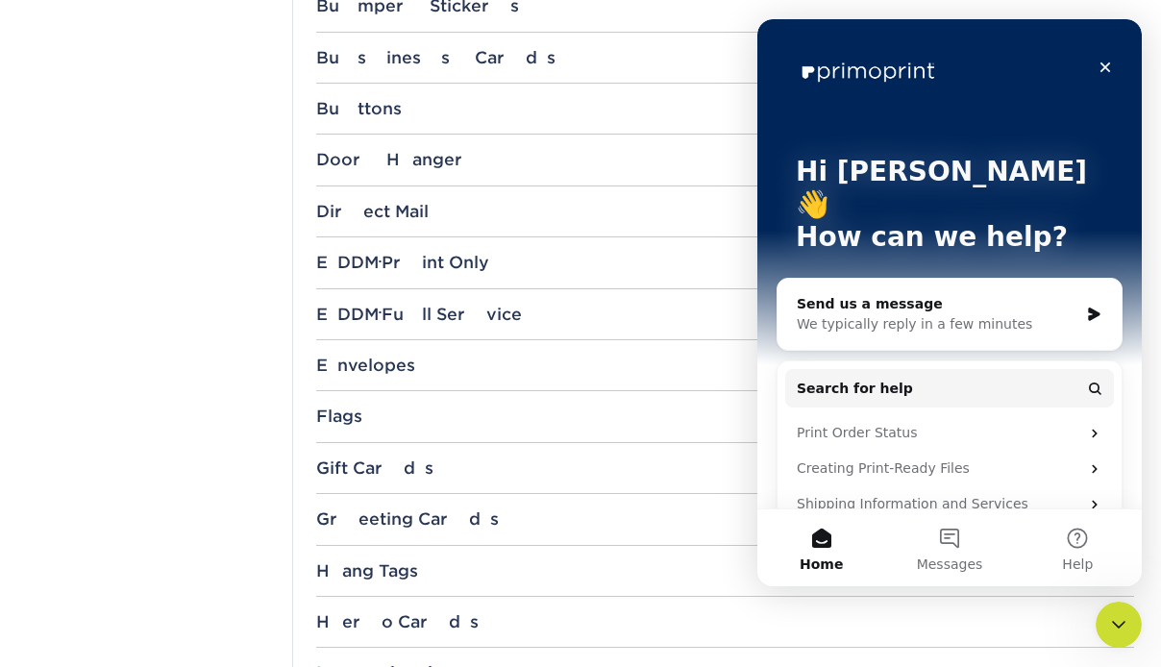
scroll to position [0, 0]
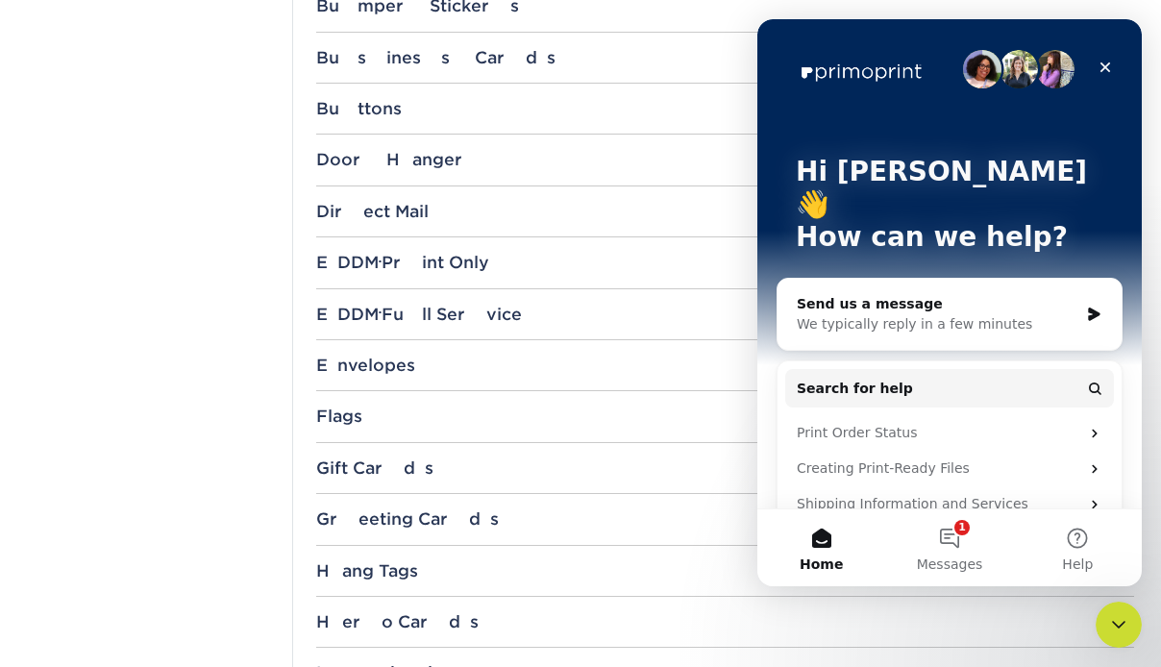
click at [945, 314] on div "We typically reply in a few minutes" at bounding box center [937, 324] width 282 height 20
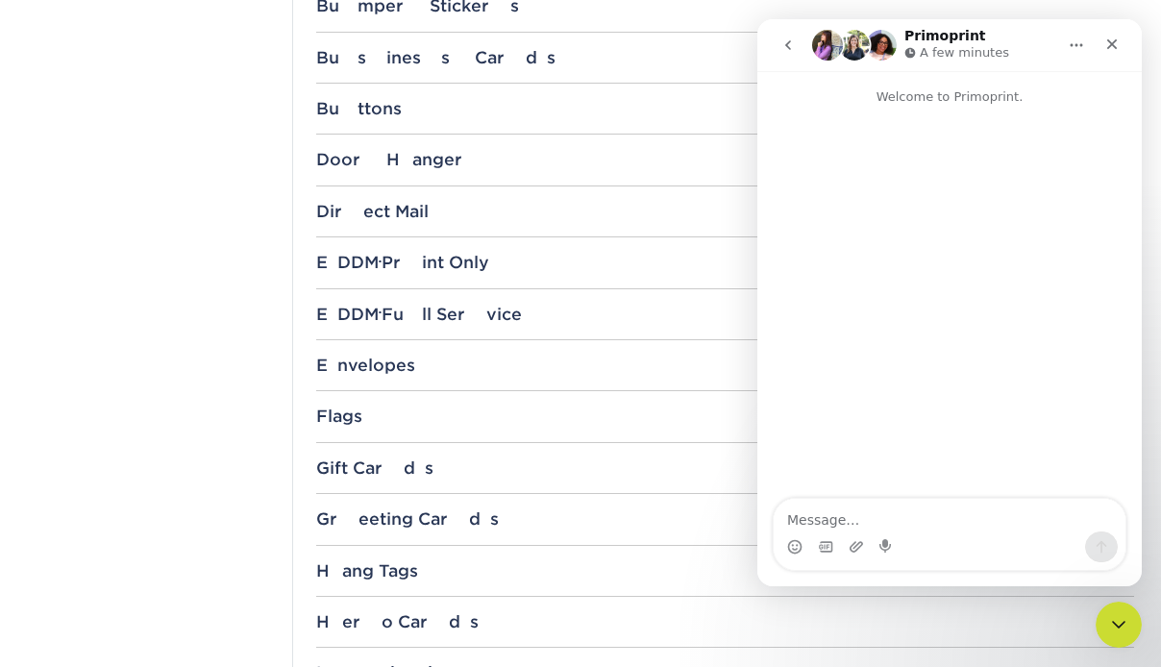
click at [820, 520] on textarea "Message…" at bounding box center [949, 515] width 352 height 33
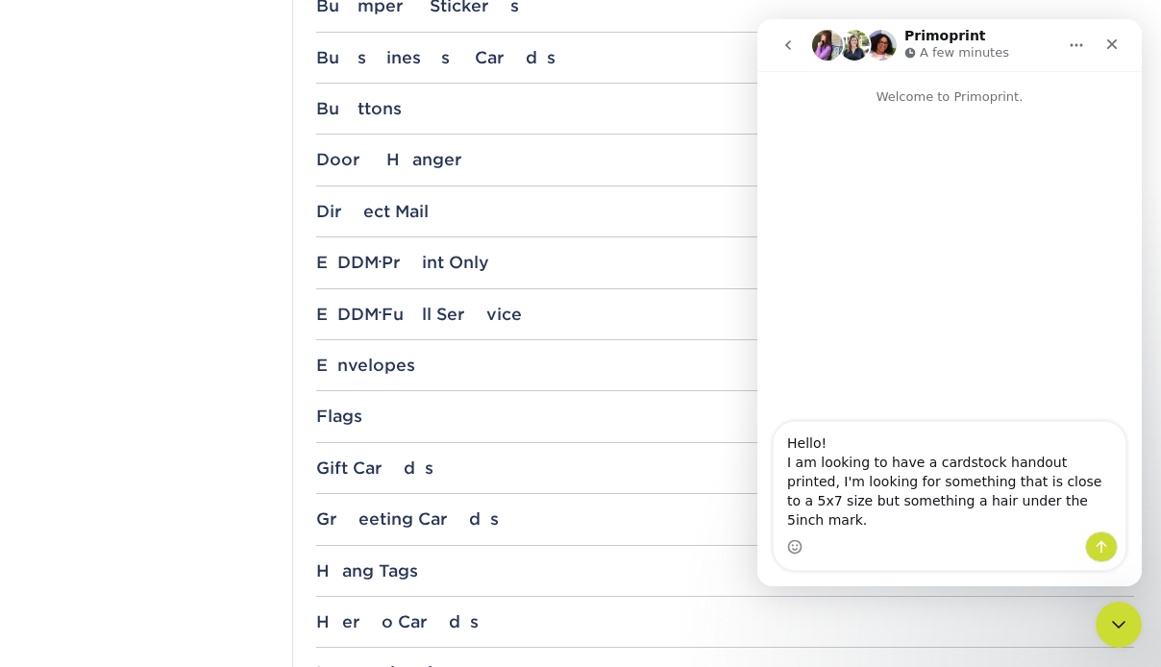
click at [1079, 484] on textarea "Hello! I am looking to have a cardstock handout printed, I'm looking for someth…" at bounding box center [949, 477] width 352 height 110
click at [1047, 502] on textarea "Hello! I am looking to have a cardstock handout printed, that can be written on…" at bounding box center [949, 467] width 352 height 129
click at [880, 524] on textarea "Hello! I am looking to have a cardstock handout printed, that can be written on…" at bounding box center [949, 477] width 352 height 110
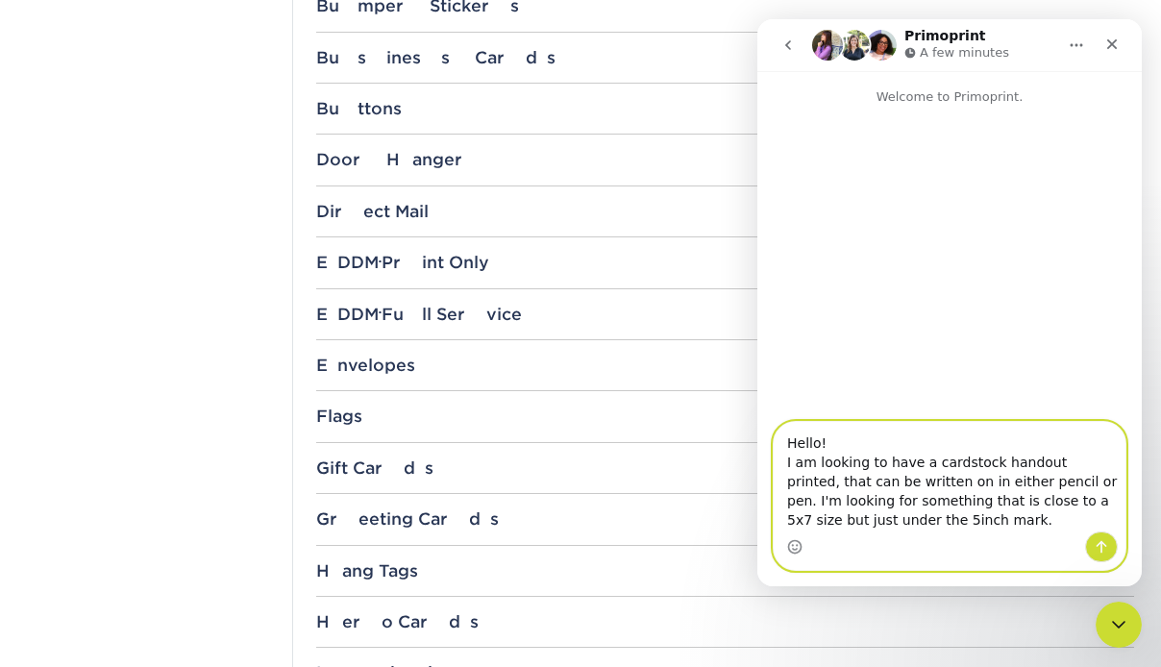
click at [888, 523] on textarea "Hello! I am looking to have a cardstock handout printed, that can be written on…" at bounding box center [949, 477] width 352 height 110
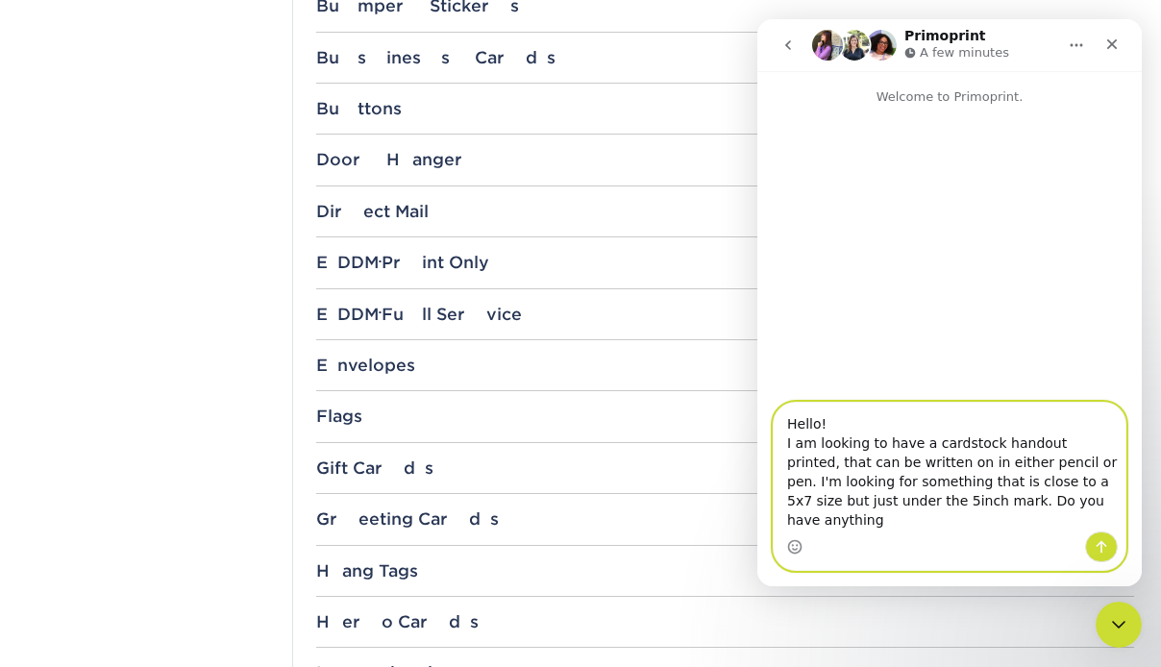
drag, startPoint x: 1025, startPoint y: 486, endPoint x: 1041, endPoint y: 483, distance: 16.6
click at [1027, 486] on textarea "Hello! I am looking to have a cardstock handout printed, that can be written on…" at bounding box center [949, 467] width 352 height 129
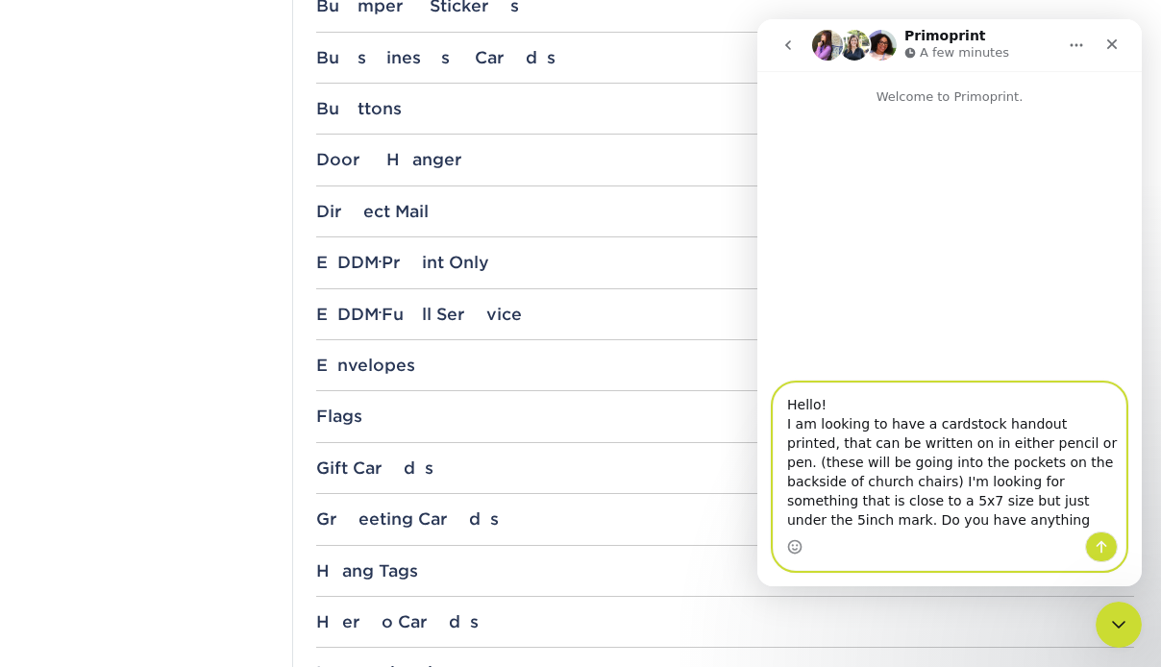
click at [927, 499] on textarea "Hello! I am looking to have a cardstock handout printed, that can be written on…" at bounding box center [949, 457] width 352 height 148
click at [849, 519] on textarea "Hello! I am looking to have a cardstock handout printed, that can be written on…" at bounding box center [949, 457] width 352 height 148
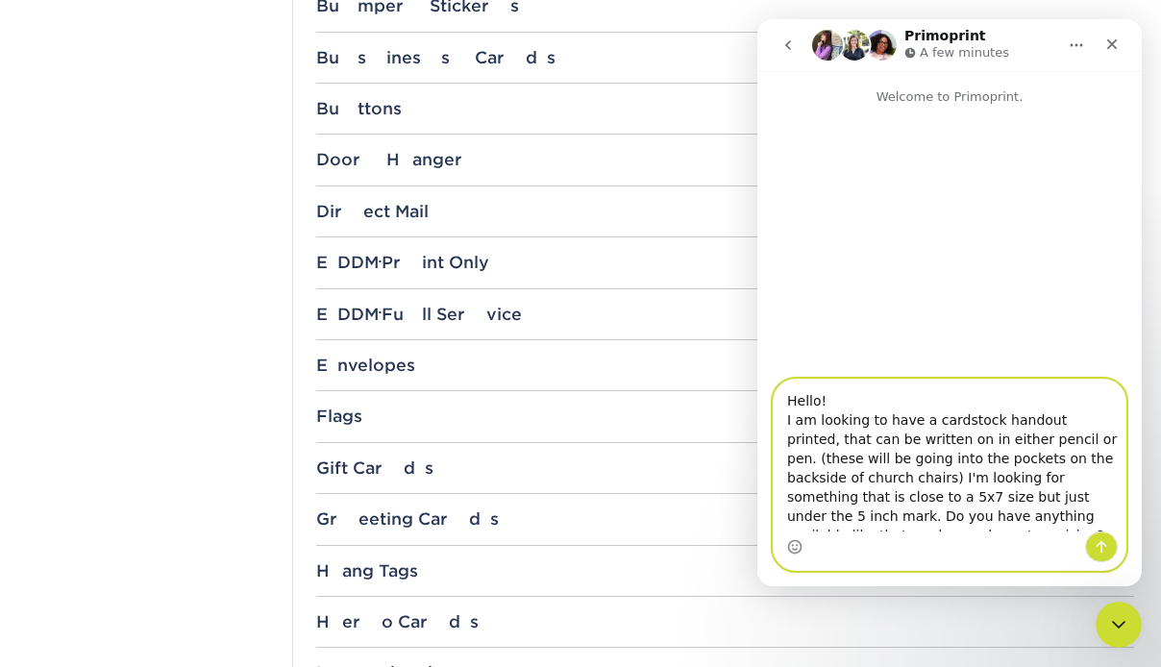
scroll to position [12, 0]
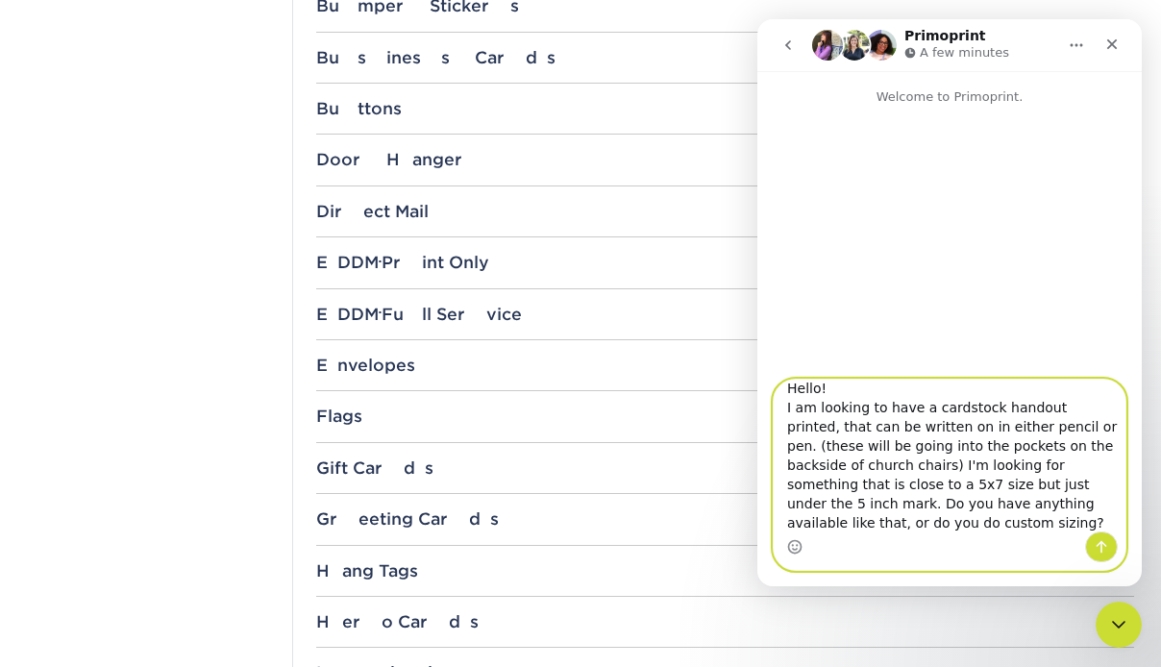
click at [864, 466] on textarea "Hello! I am looking to have a cardstock handout printed, that can be written on…" at bounding box center [949, 455] width 352 height 152
click at [1061, 427] on textarea "Hello! I am looking to have a cardstock handout printed, that can be written on…" at bounding box center [949, 455] width 352 height 152
click at [866, 468] on textarea "Hello! I am looking to have a cardstock handout printed, that can be written on…" at bounding box center [949, 455] width 352 height 152
drag, startPoint x: 962, startPoint y: 464, endPoint x: 876, endPoint y: 469, distance: 85.6
click at [876, 469] on textarea "Hello! I am looking to have a cardstock handout printed, that can be written on…" at bounding box center [949, 455] width 352 height 152
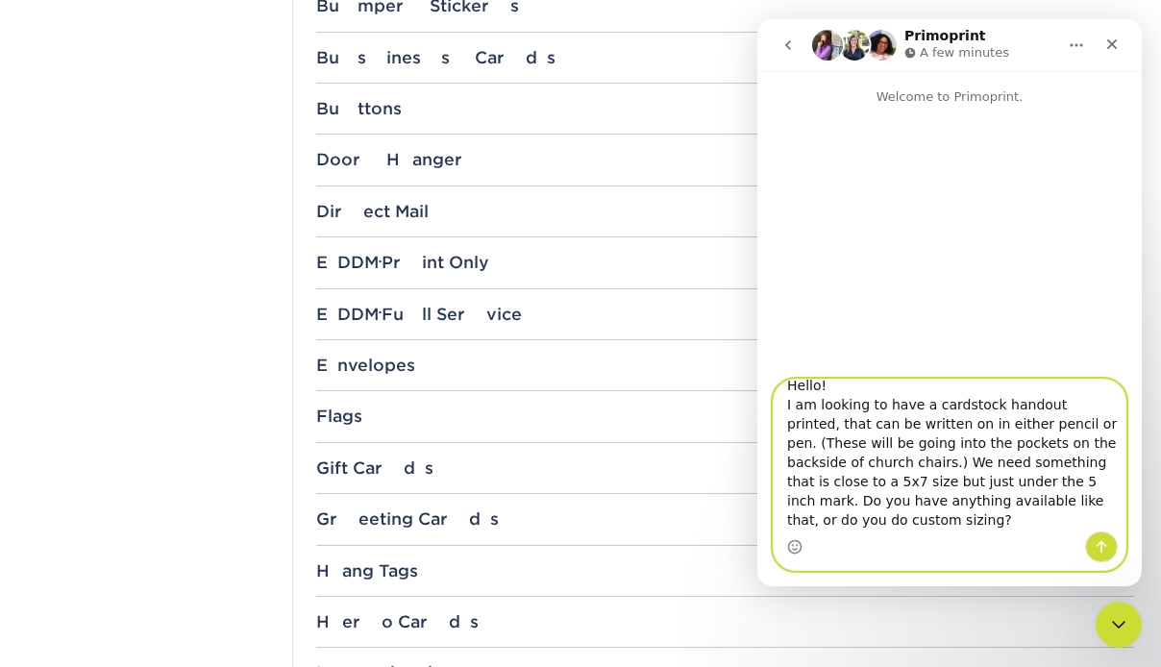
scroll to position [0, 0]
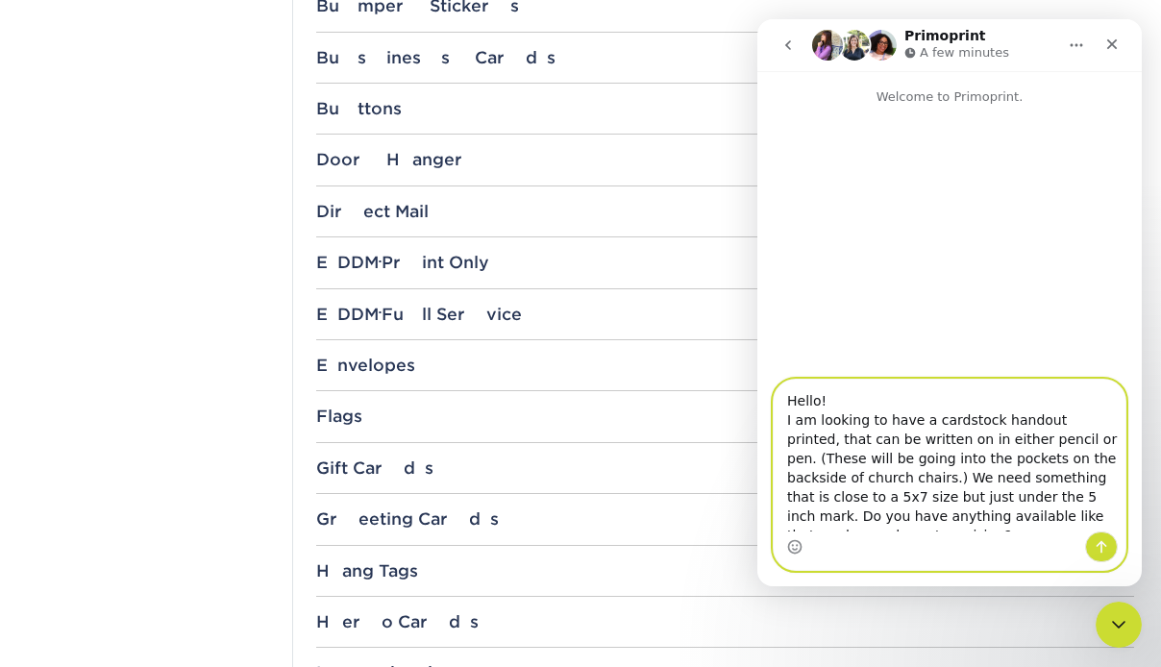
drag, startPoint x: 845, startPoint y: 526, endPoint x: 753, endPoint y: 380, distance: 171.9
click at [757, 380] on html "Primoprint A few minutes Welcome to Primoprint. Hello! I am looking to have a c…" at bounding box center [949, 302] width 384 height 567
type textarea "Hello! I am looking to have a cardstock handout printed, that can be written on…"
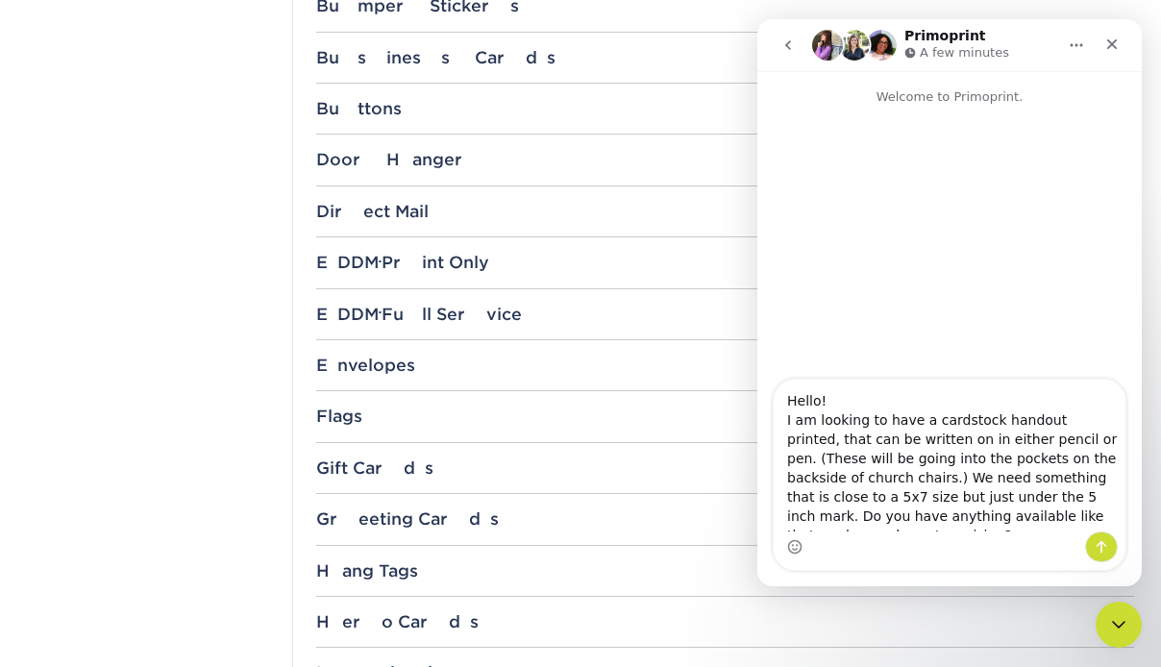
click at [1017, 184] on div "Intercom messenger" at bounding box center [949, 244] width 384 height 275
